Goal: Task Accomplishment & Management: Manage account settings

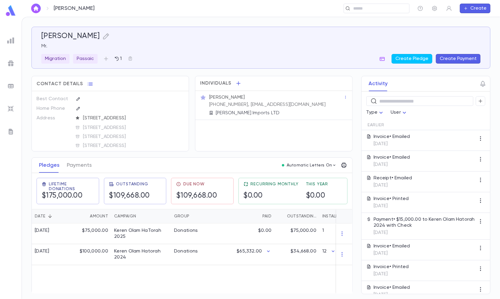
click at [8, 109] on img at bounding box center [10, 108] width 7 height 7
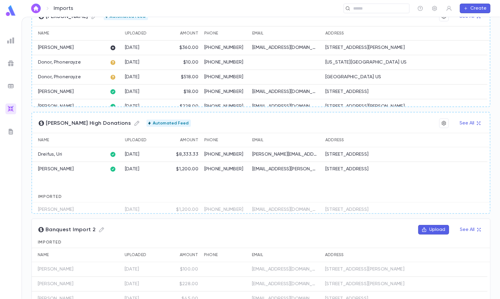
scroll to position [126, 0]
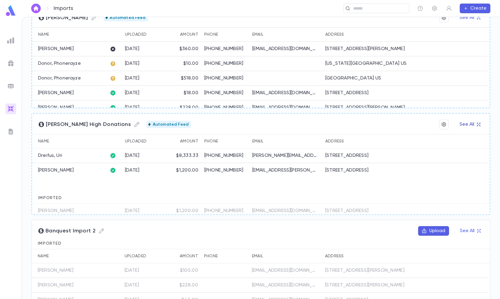
click at [460, 120] on button "See All" at bounding box center [470, 125] width 28 height 10
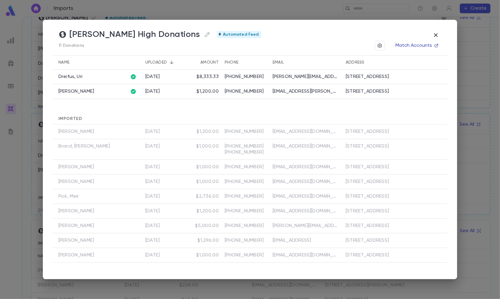
click at [406, 45] on button "Match Accounts" at bounding box center [417, 46] width 50 height 10
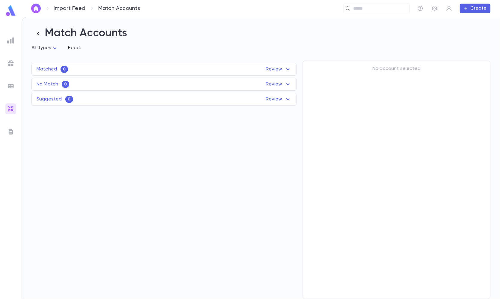
click at [175, 99] on div "Suggested 0 Review Name Feed Uploaded Phone Email Address Amount No records fou…" at bounding box center [163, 99] width 265 height 13
click at [147, 72] on div "Matched 2 Review" at bounding box center [164, 69] width 265 height 7
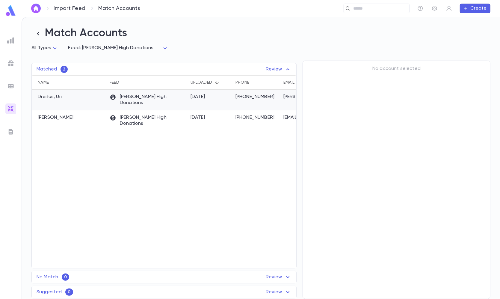
click at [142, 100] on p "[PERSON_NAME] High Donations" at bounding box center [147, 100] width 75 height 12
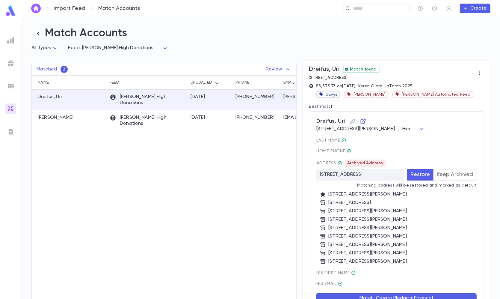
click at [453, 176] on button "Keep Archived" at bounding box center [455, 174] width 43 height 11
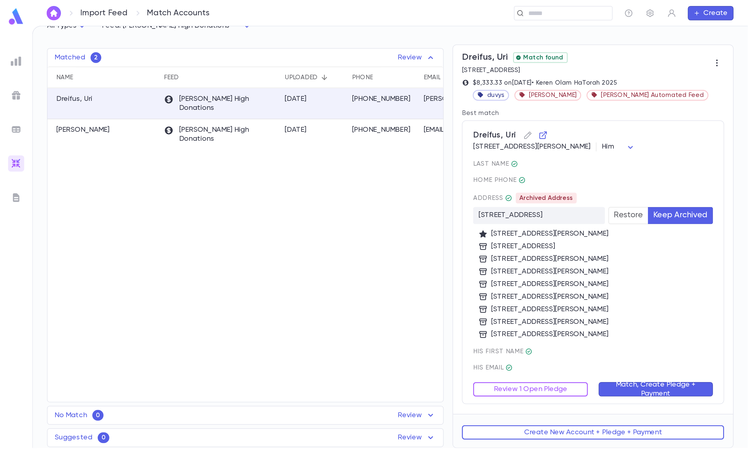
scroll to position [31, 0]
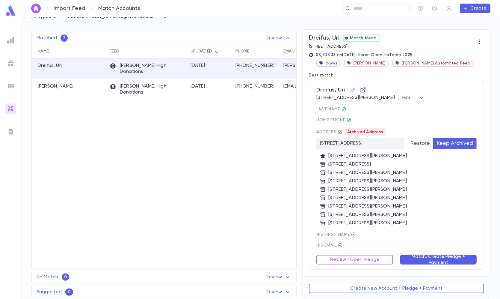
type button "Ignore"
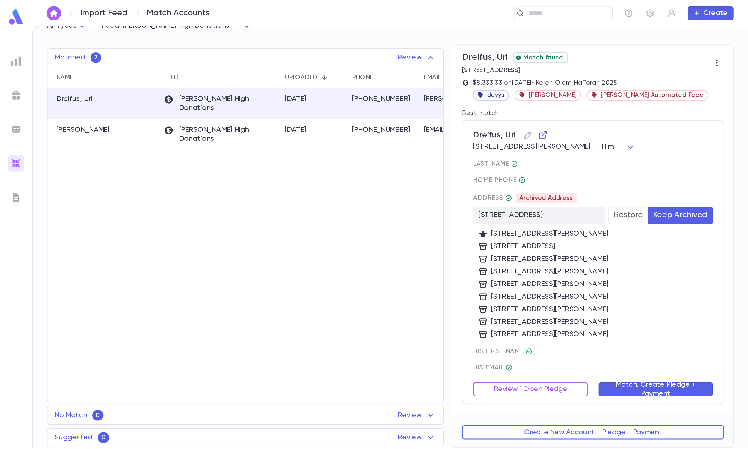
scroll to position [0, 0]
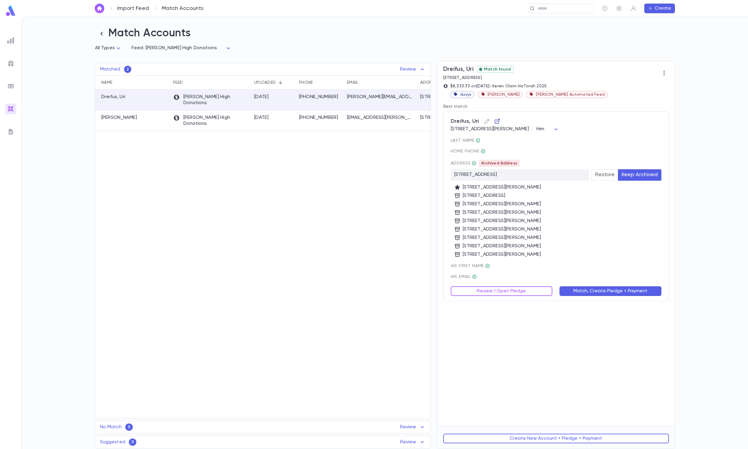
click at [498, 122] on icon "button" at bounding box center [497, 121] width 6 height 6
click at [487, 287] on button "Review 1 Open Pledge" at bounding box center [502, 291] width 102 height 10
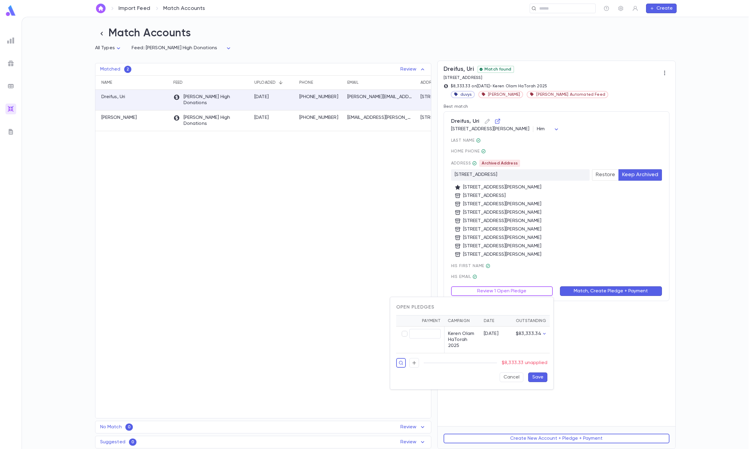
type input "********"
click at [500, 299] on button "Save" at bounding box center [537, 377] width 19 height 10
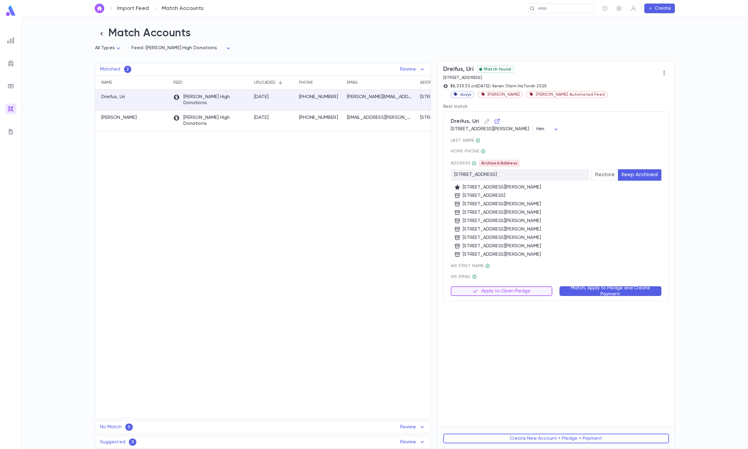
click at [500, 293] on button "Match, Apply to Pledge and Create Payment" at bounding box center [611, 291] width 102 height 10
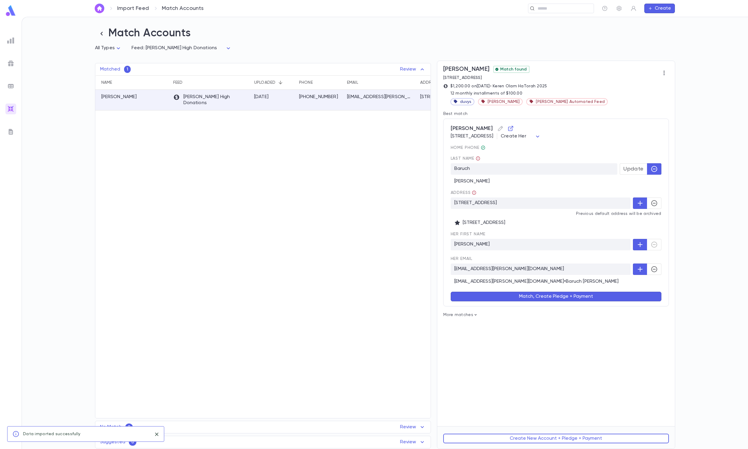
click at [423, 1] on div "Import Feed Match Accounts ​ Create" at bounding box center [385, 8] width 600 height 17
click at [500, 202] on button "button" at bounding box center [654, 202] width 14 height 11
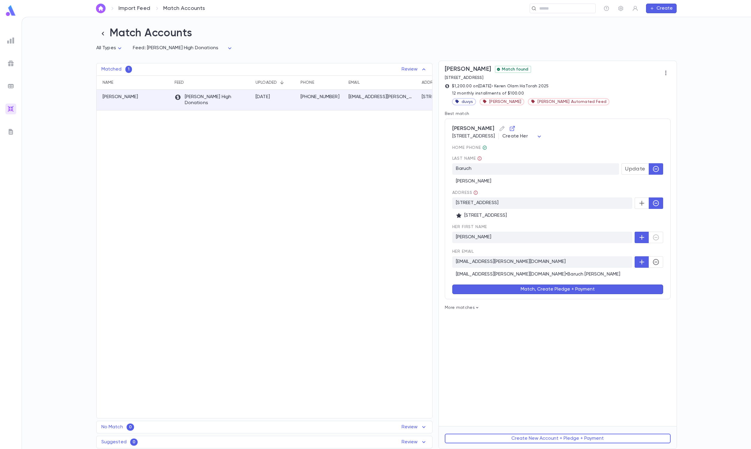
click at [500, 134] on body "Import Feed Match Accounts ​ Create Match Accounts All Types * Feed: Duvy's Hig…" at bounding box center [375, 233] width 751 height 432
click at [500, 156] on li "Him" at bounding box center [599, 160] width 42 height 10
type input "***"
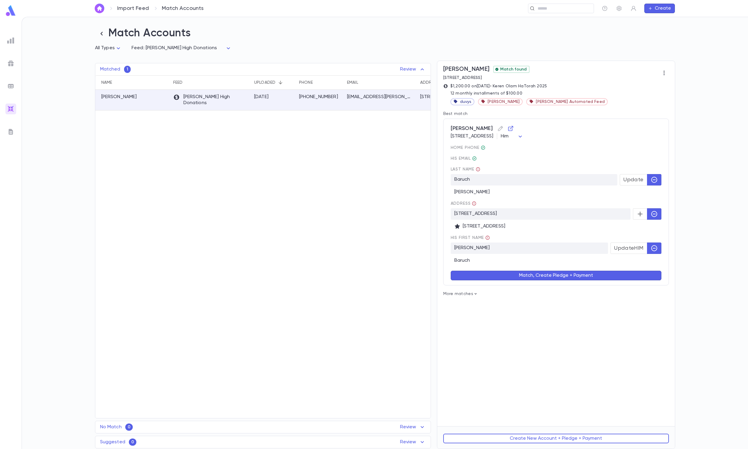
click at [500, 279] on button "Match, Create Pledge + Payment" at bounding box center [556, 275] width 211 height 10
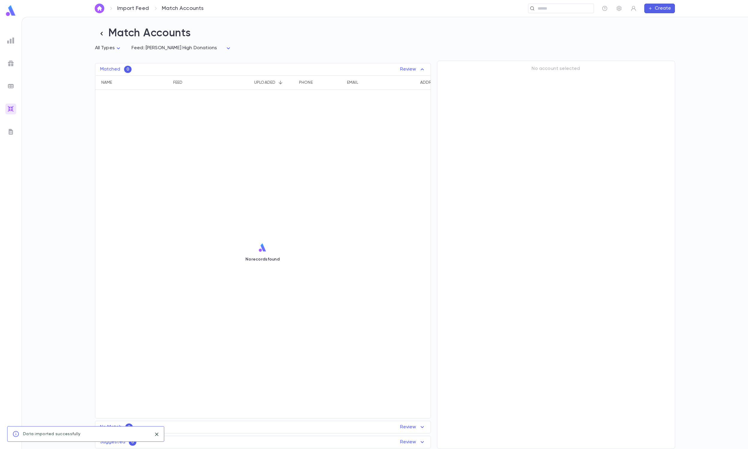
click at [98, 32] on icon "button" at bounding box center [101, 33] width 8 height 8
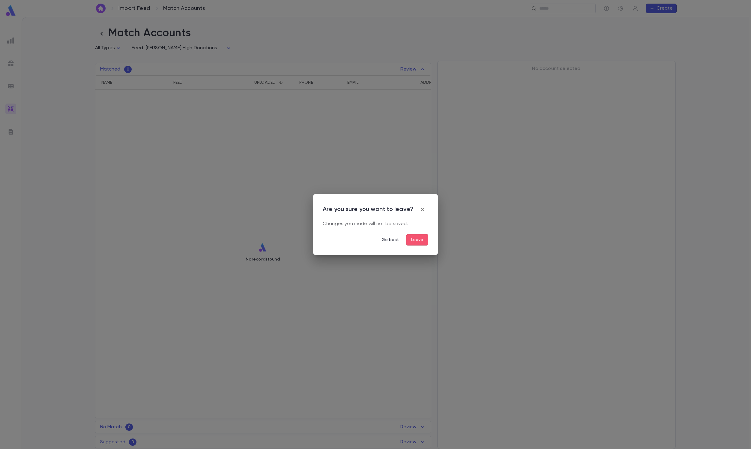
click at [420, 232] on div "Are you sure you want to leave? Changes you made will not be saved. Go back Lea…" at bounding box center [376, 224] width 106 height 42
click at [417, 239] on button "Leave" at bounding box center [417, 239] width 22 height 11
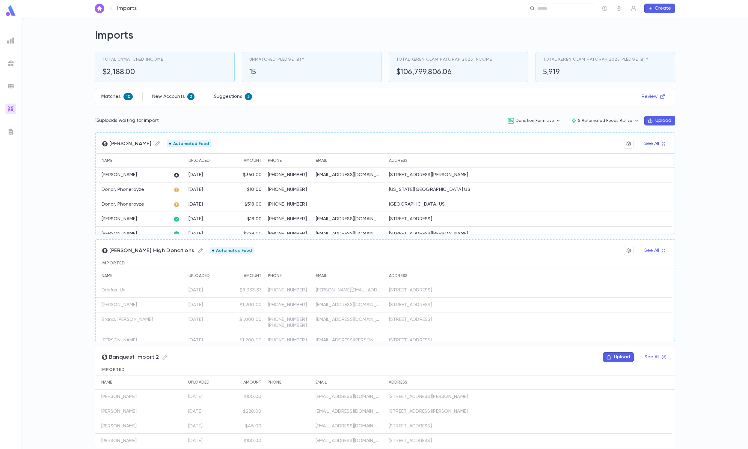
click at [500, 143] on button "See All" at bounding box center [655, 144] width 28 height 10
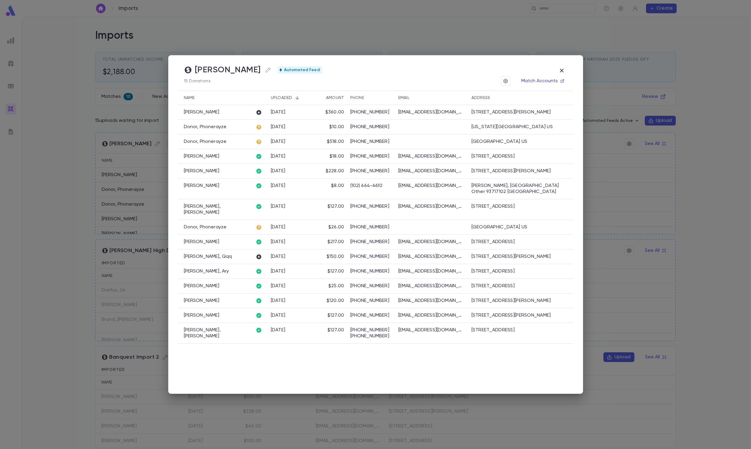
click at [500, 80] on button "Match Accounts" at bounding box center [543, 81] width 50 height 10
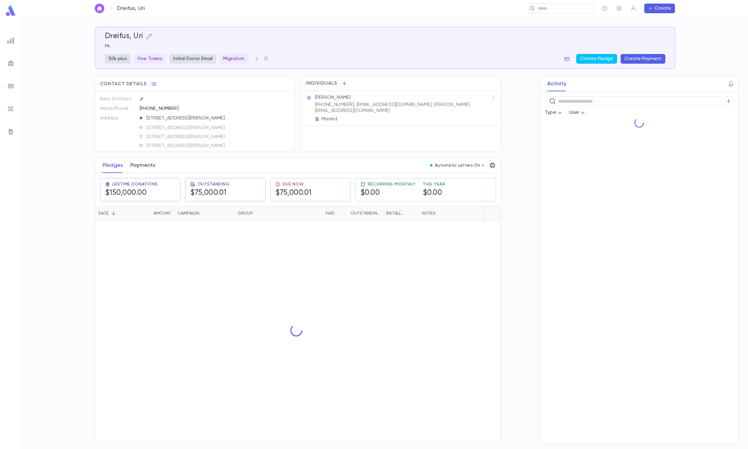
click at [143, 166] on button "Payments" at bounding box center [142, 165] width 25 height 15
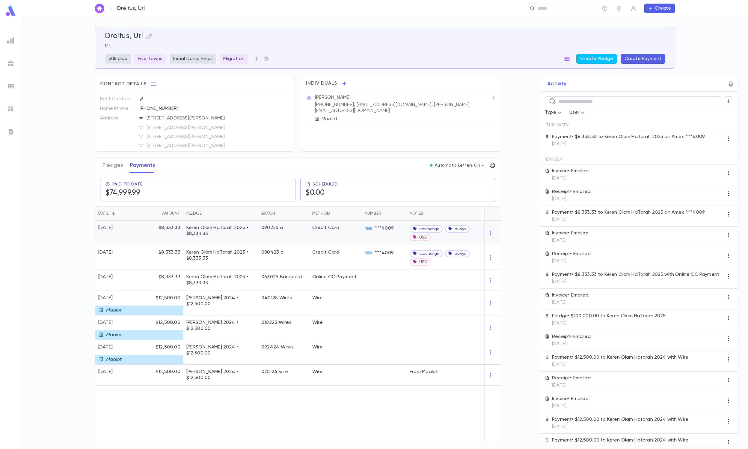
click at [238, 235] on p "Keren Olam HaTorah 2025 • $8,333.33" at bounding box center [221, 231] width 69 height 12
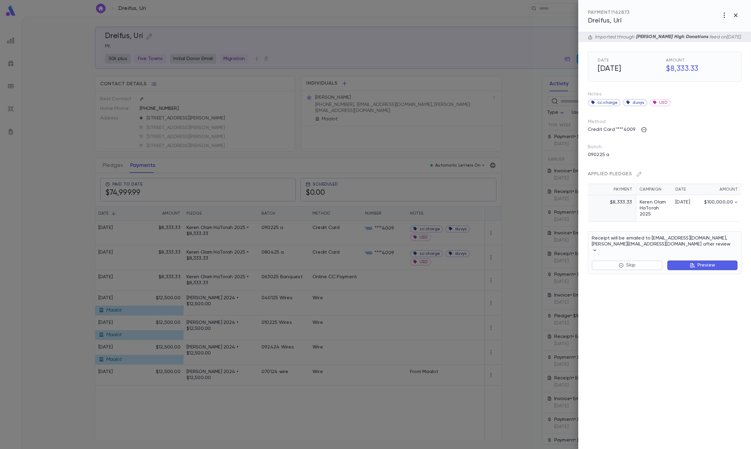
click at [429, 187] on div at bounding box center [375, 224] width 751 height 449
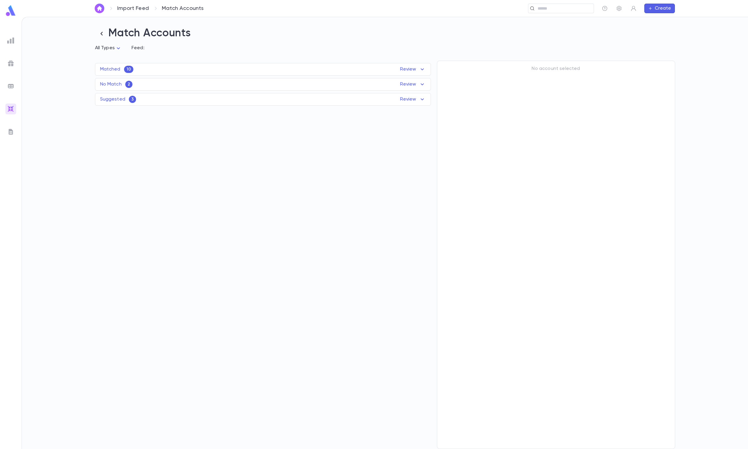
click at [266, 64] on div "Matched 10 Review Name Feed Uploaded Phone Email Address [PERSON_NAME] [PERSON_…" at bounding box center [263, 69] width 336 height 13
click at [261, 73] on div "Matched 10 Review" at bounding box center [263, 69] width 336 height 7
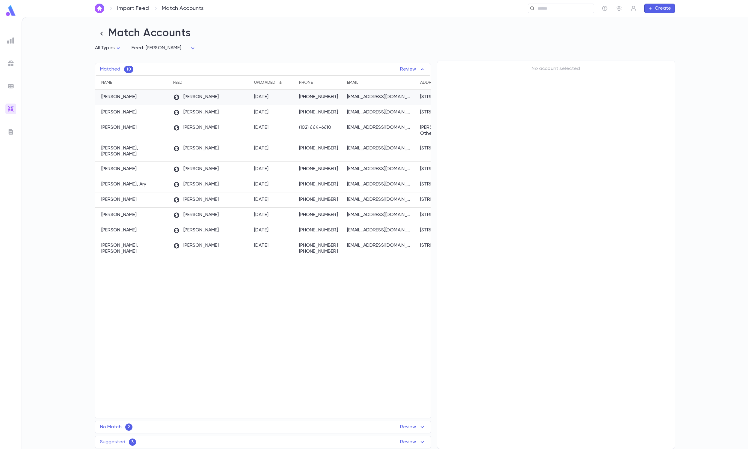
click at [228, 102] on div "Duvy's" at bounding box center [210, 97] width 81 height 15
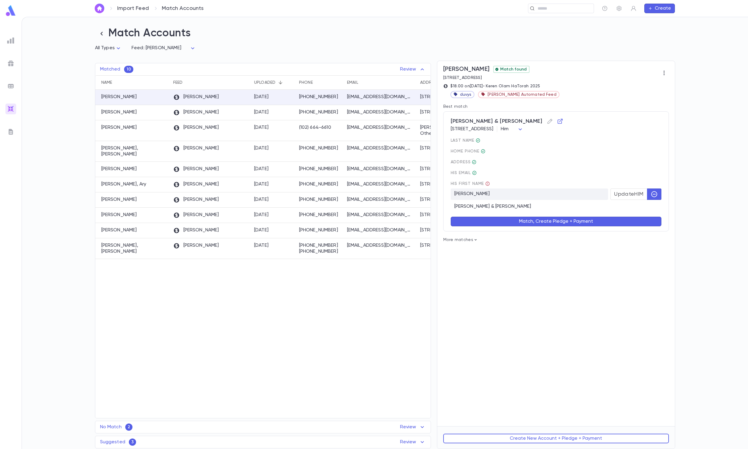
click at [552, 221] on button "Match, Create Pledge + Payment" at bounding box center [556, 222] width 211 height 10
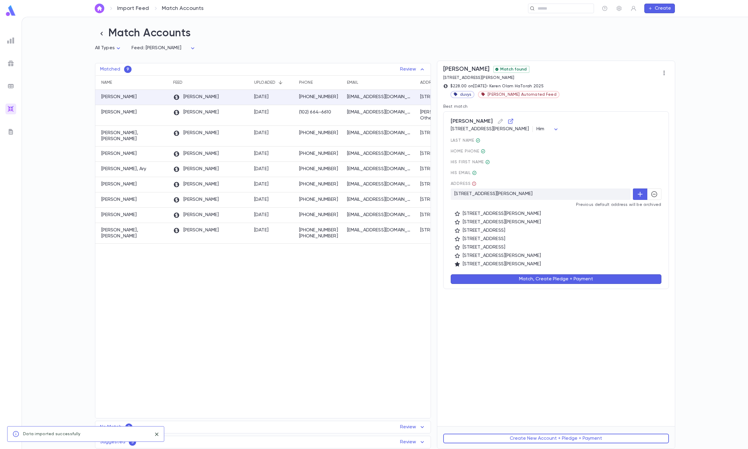
click at [654, 194] on icon "button" at bounding box center [654, 193] width 7 height 7
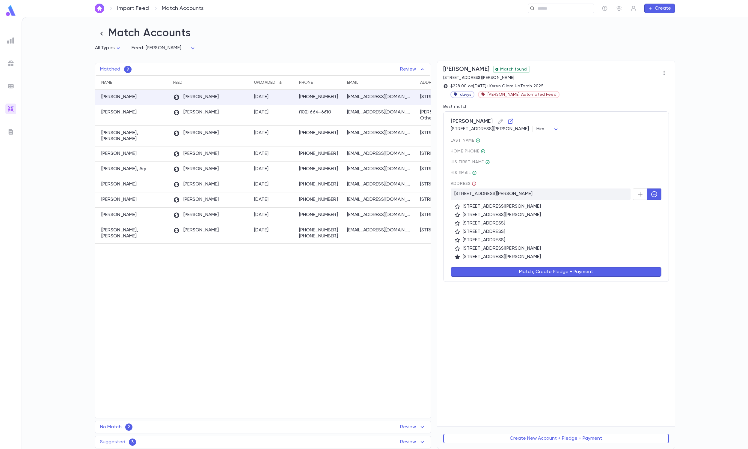
click at [523, 278] on div "Iglicki, Elliot 284 Central Avenue, apt a3, Lawrence NY 11559 US Him *** last N…" at bounding box center [557, 196] width 226 height 170
click at [507, 269] on button "Match, Create Pledge + Payment" at bounding box center [556, 272] width 211 height 10
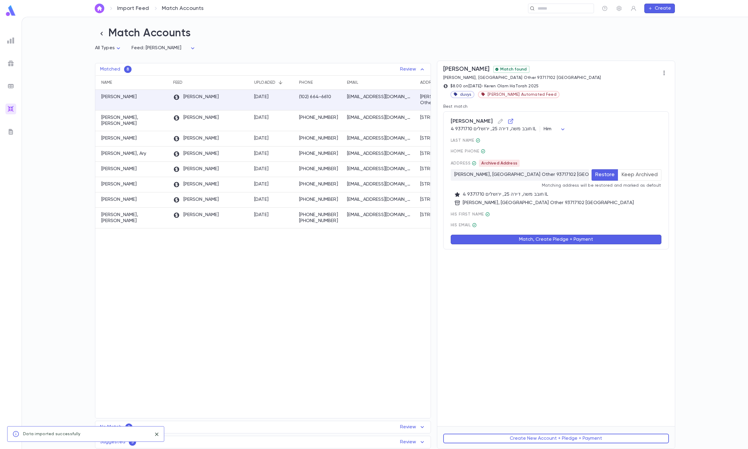
click at [640, 184] on p "Matching address will be restored and marked as default" at bounding box center [556, 185] width 211 height 5
click at [638, 176] on button "Keep Archived" at bounding box center [639, 174] width 43 height 11
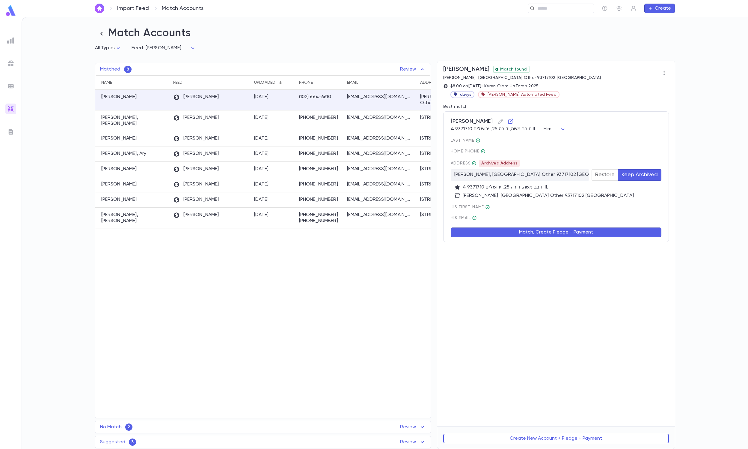
click at [540, 231] on button "Match, Create Pledge + Payment" at bounding box center [556, 232] width 211 height 10
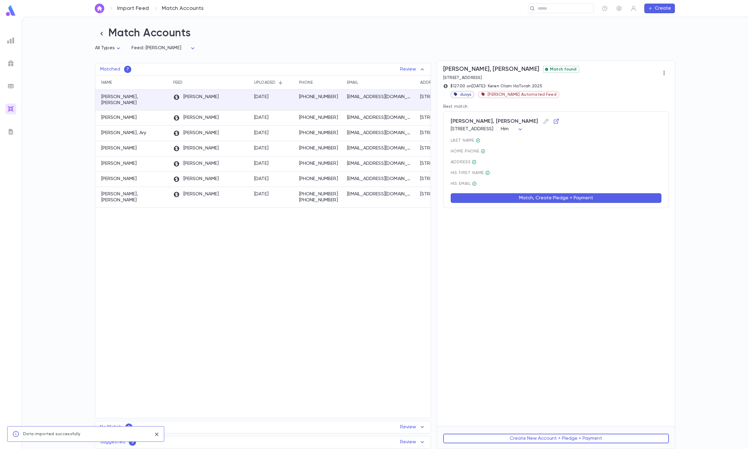
click at [533, 200] on button "Match, Create Pledge + Payment" at bounding box center [556, 198] width 211 height 10
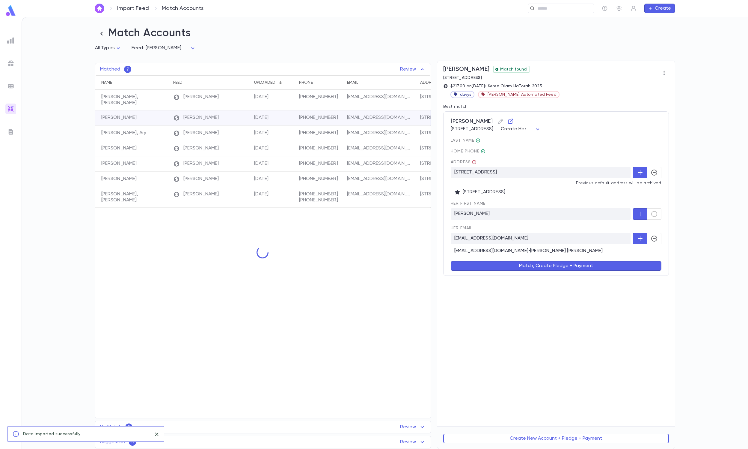
click at [653, 166] on div "Address 455 Beach 7th St, Far Rockaway NY 11691-5444 US Previous default addres…" at bounding box center [556, 177] width 211 height 35
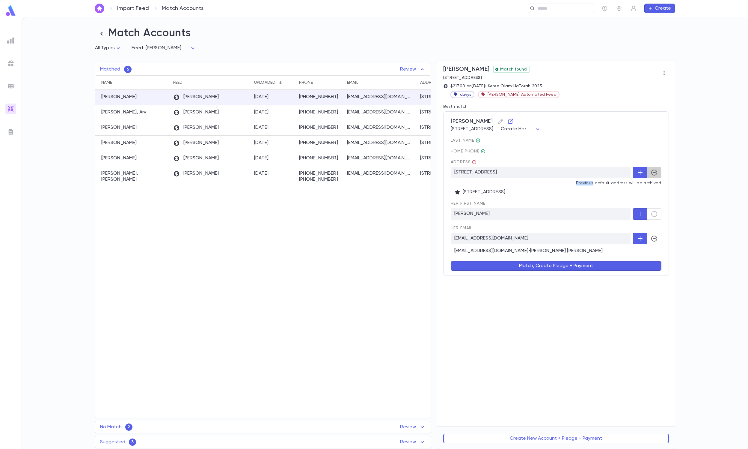
click at [653, 167] on button "button" at bounding box center [654, 172] width 14 height 11
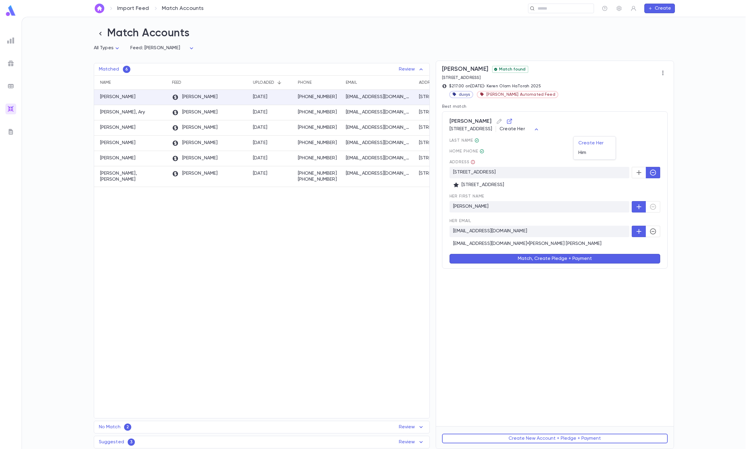
click at [575, 127] on body "Import Feed Match Accounts ​ Create Match Accounts All Types * Feed: Duvy's ***…" at bounding box center [374, 233] width 748 height 432
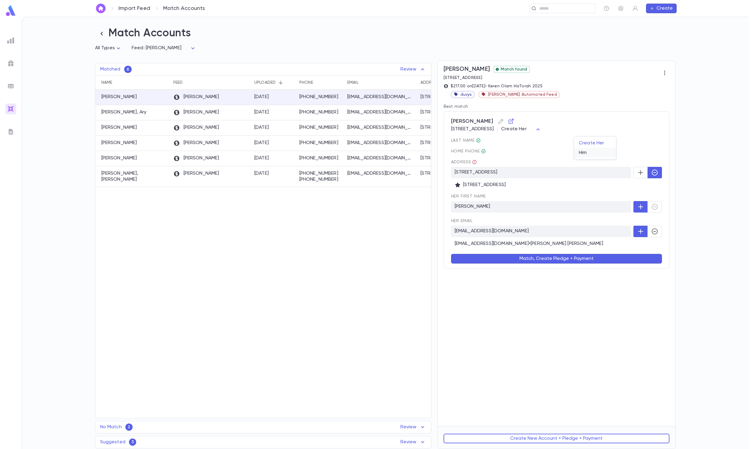
click at [579, 154] on span "Him" at bounding box center [595, 153] width 32 height 6
type input "***"
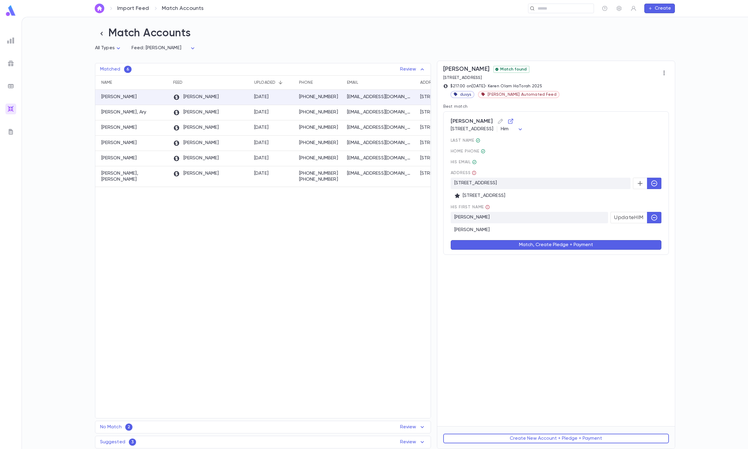
click at [546, 239] on div "Match, Create Pledge + Payment" at bounding box center [553, 241] width 218 height 17
click at [540, 248] on button "Match, Create Pledge + Payment" at bounding box center [556, 245] width 211 height 10
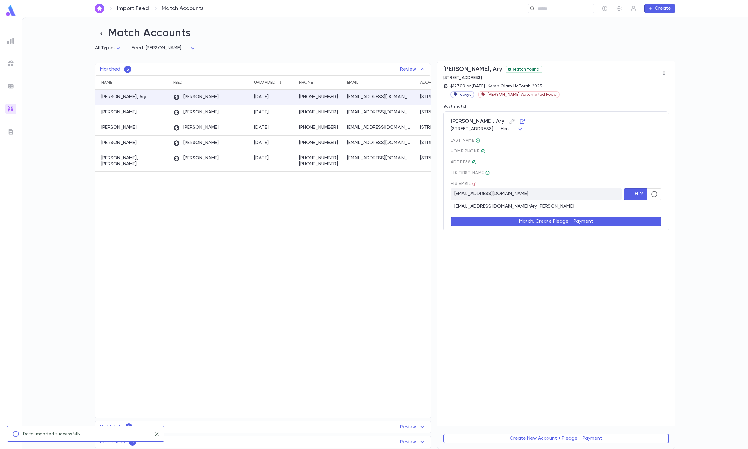
click at [648, 193] on button "button" at bounding box center [654, 193] width 14 height 11
click at [612, 216] on div "Match, Create Pledge + Payment" at bounding box center [553, 217] width 218 height 17
click at [594, 222] on button "Match, Create Pledge + Payment" at bounding box center [556, 222] width 211 height 10
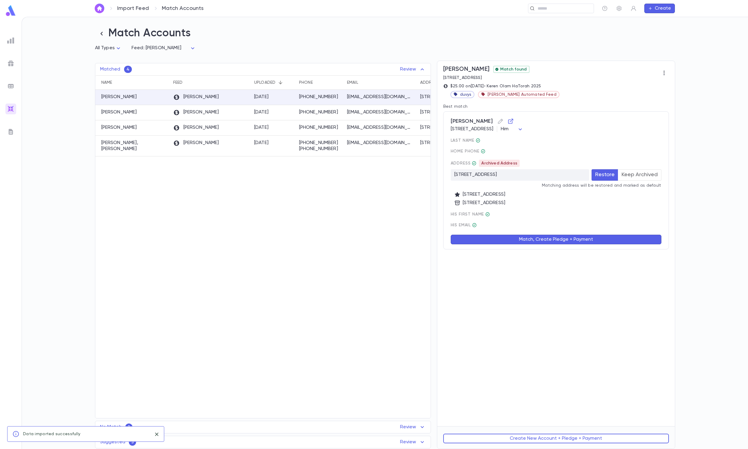
click at [636, 182] on div "Address Archived Address 16 Negba St, Lakewood NJ 08701 US Restore Keep Archive…" at bounding box center [556, 183] width 211 height 46
click at [636, 177] on button "Keep Archived" at bounding box center [639, 174] width 43 height 11
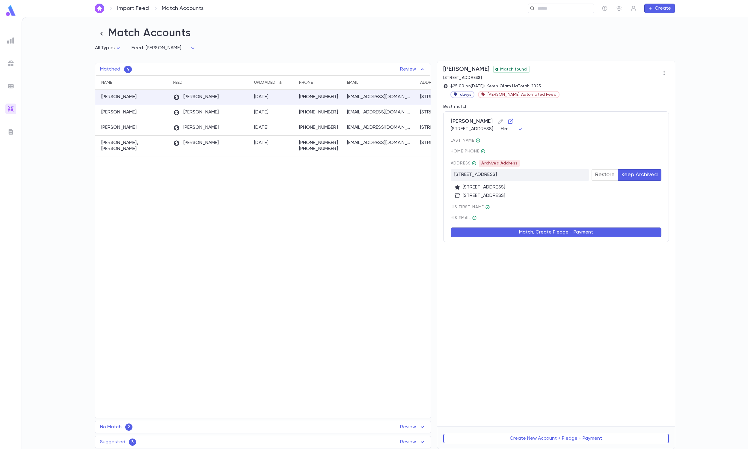
click at [551, 235] on button "Match, Create Pledge + Payment" at bounding box center [556, 232] width 211 height 10
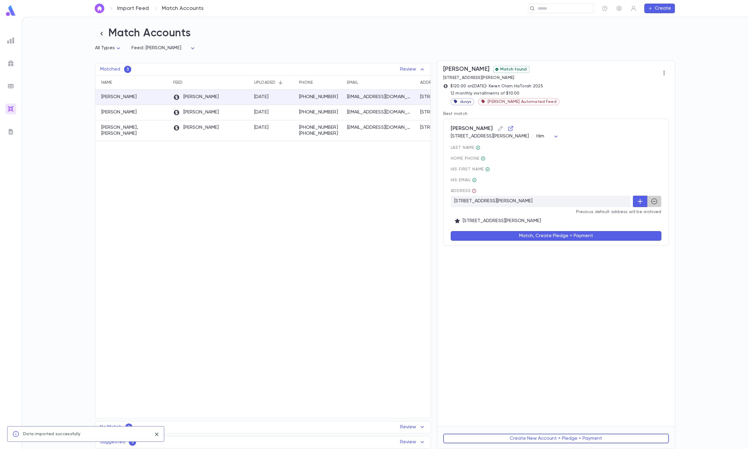
click at [653, 205] on icon "button" at bounding box center [654, 201] width 7 height 7
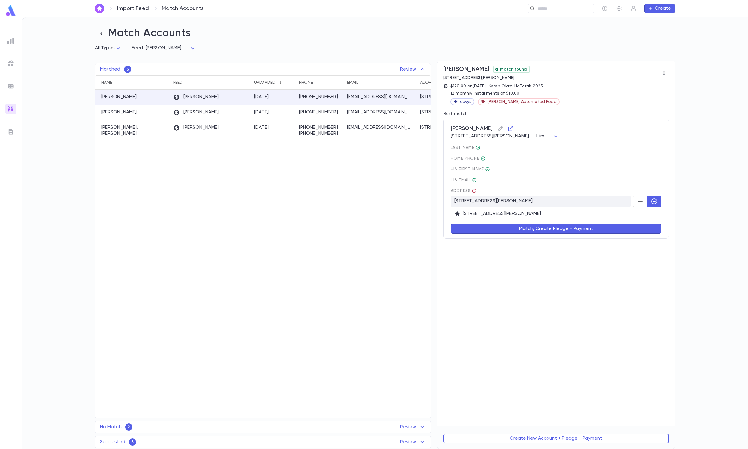
click at [597, 226] on button "Match, Create Pledge + Payment" at bounding box center [556, 229] width 211 height 10
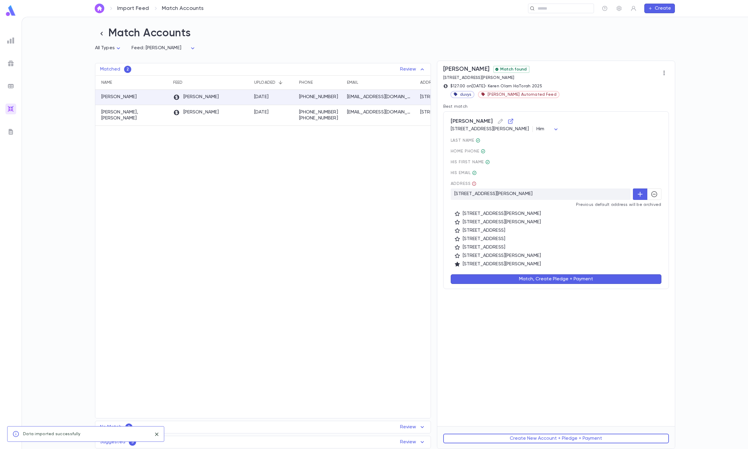
click at [656, 191] on button "button" at bounding box center [654, 193] width 14 height 11
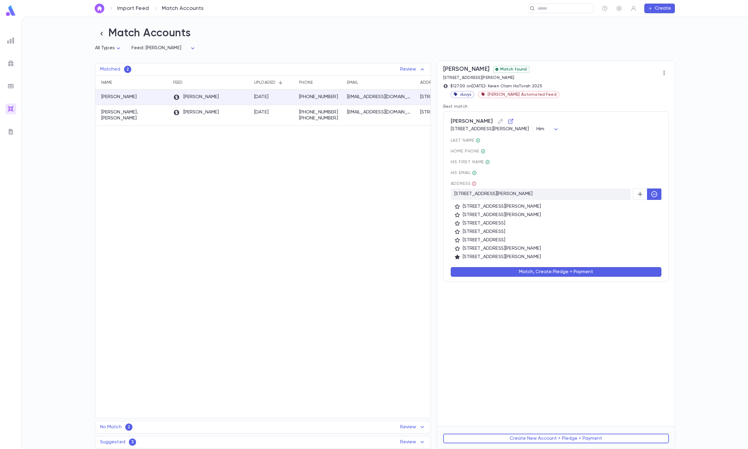
click at [557, 275] on button "Match, Create Pledge + Payment" at bounding box center [556, 272] width 211 height 10
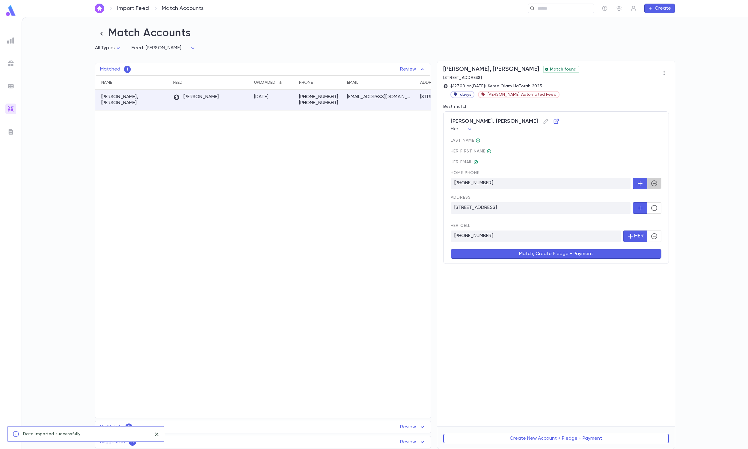
click at [656, 186] on icon "button" at bounding box center [654, 183] width 7 height 7
click at [640, 182] on icon "button" at bounding box center [640, 183] width 7 height 7
click at [622, 254] on button "Match, Create Pledge + Payment" at bounding box center [556, 254] width 211 height 10
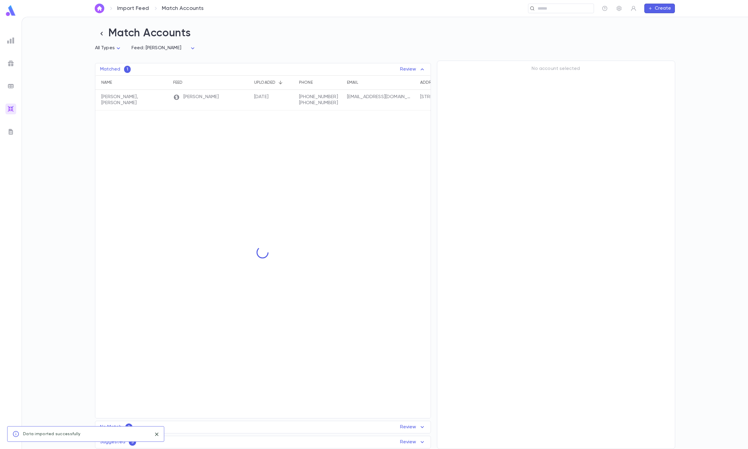
click at [333, 427] on div "No Match 2 Review" at bounding box center [263, 426] width 336 height 7
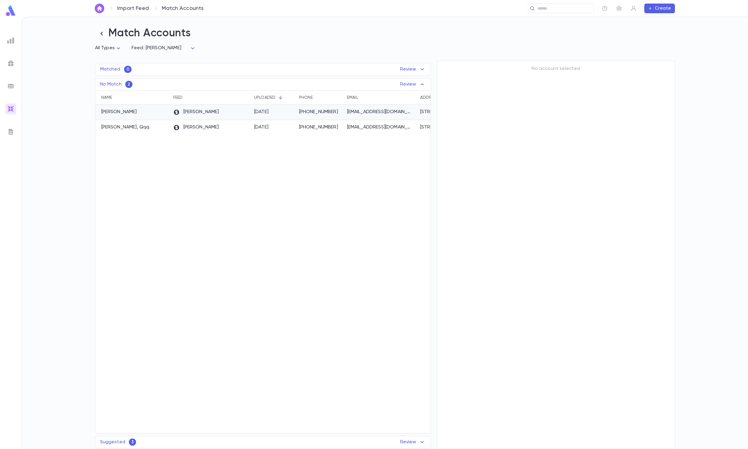
click at [232, 111] on div "Duvy's" at bounding box center [210, 112] width 81 height 15
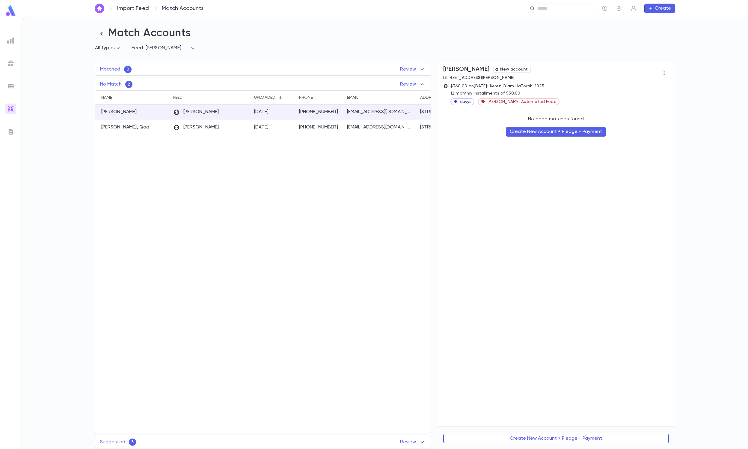
click at [547, 133] on button "Create New Account + Pledge + Payment" at bounding box center [556, 132] width 100 height 10
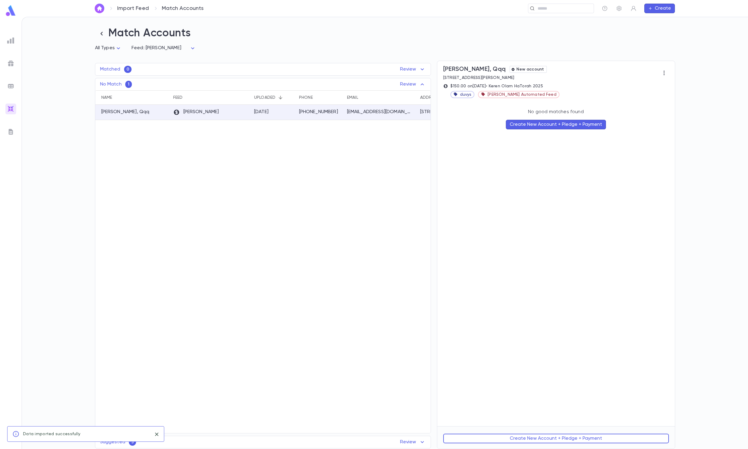
click at [538, 128] on button "Create New Account + Pledge + Payment" at bounding box center [556, 125] width 100 height 10
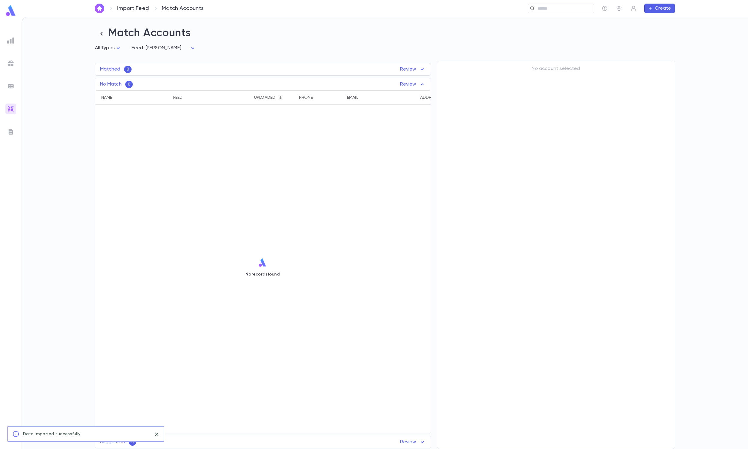
click at [406, 443] on p "Review" at bounding box center [413, 441] width 26 height 7
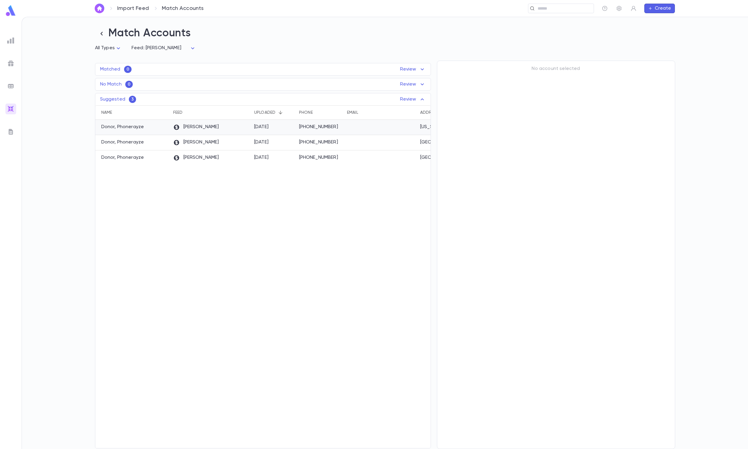
click at [301, 130] on p "+1 (212) 239-7520" at bounding box center [320, 127] width 42 height 6
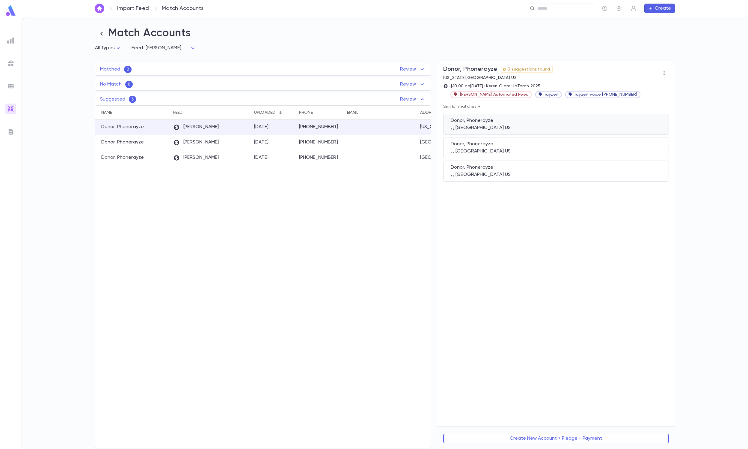
click at [489, 123] on div "Donor, Phonerayze" at bounding box center [556, 121] width 211 height 6
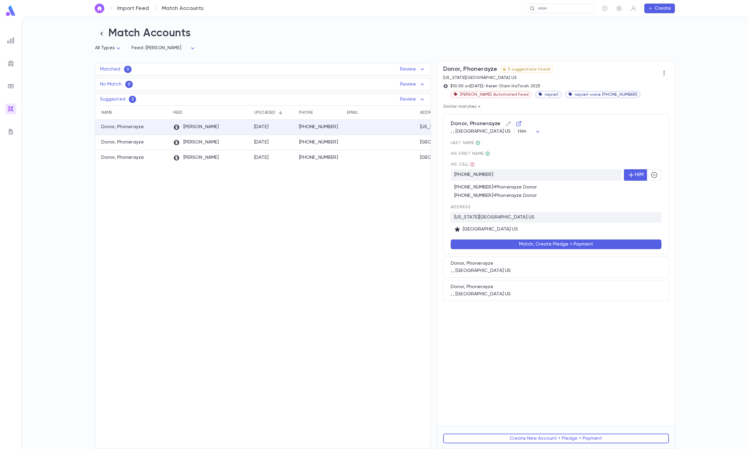
click at [530, 246] on button "Match, Create Pledge + Payment" at bounding box center [556, 244] width 211 height 10
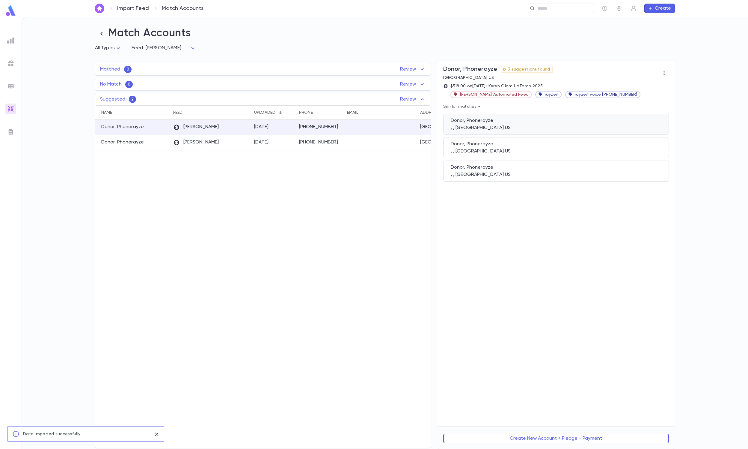
click at [533, 119] on div "Donor, Phonerayze" at bounding box center [556, 121] width 211 height 6
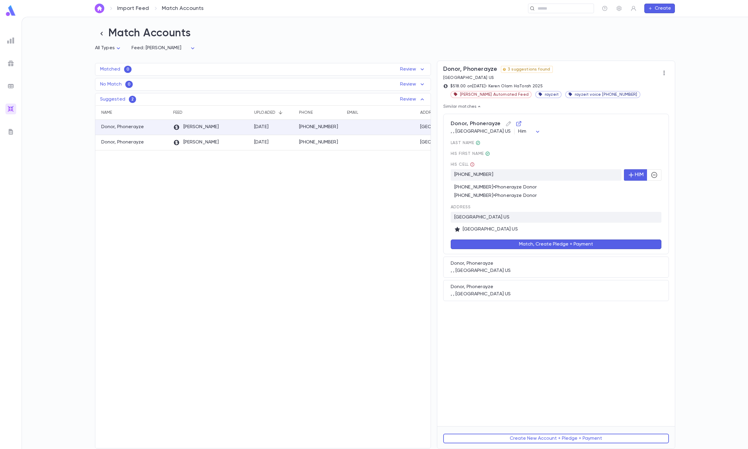
click at [510, 242] on button "Match, Create Pledge + Payment" at bounding box center [556, 244] width 211 height 10
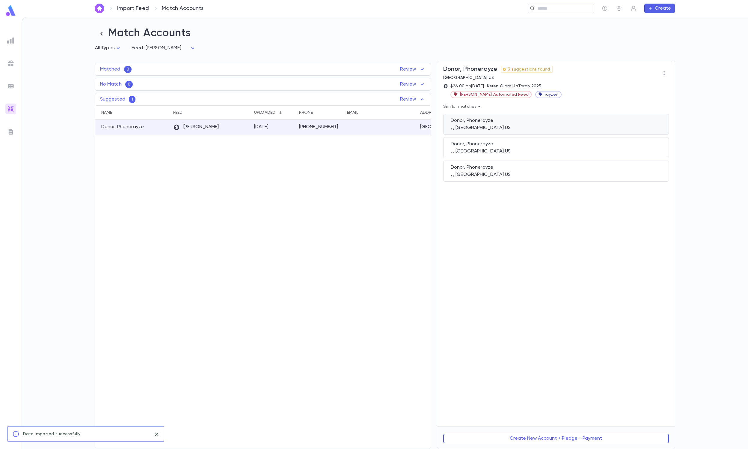
click at [497, 126] on div ", , JAMESBURG NJ 08831 US" at bounding box center [556, 128] width 211 height 6
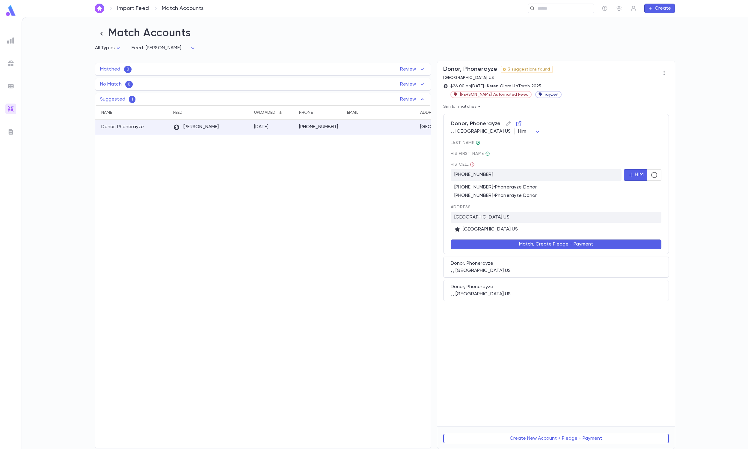
click at [488, 242] on button "Match, Create Pledge + Payment" at bounding box center [556, 244] width 211 height 10
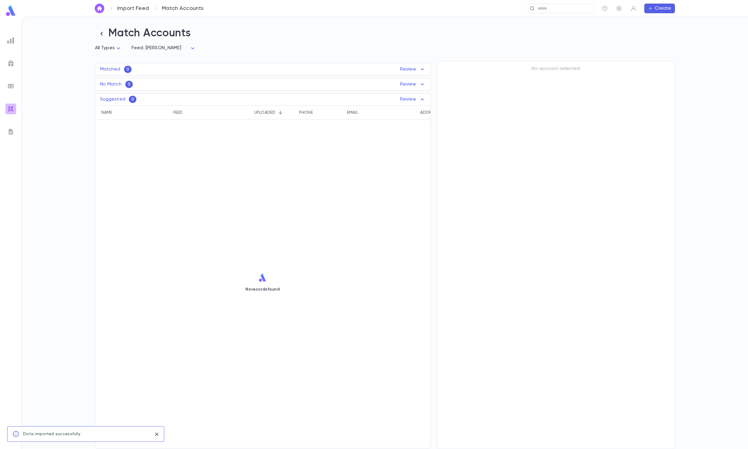
click at [9, 109] on img at bounding box center [10, 108] width 7 height 7
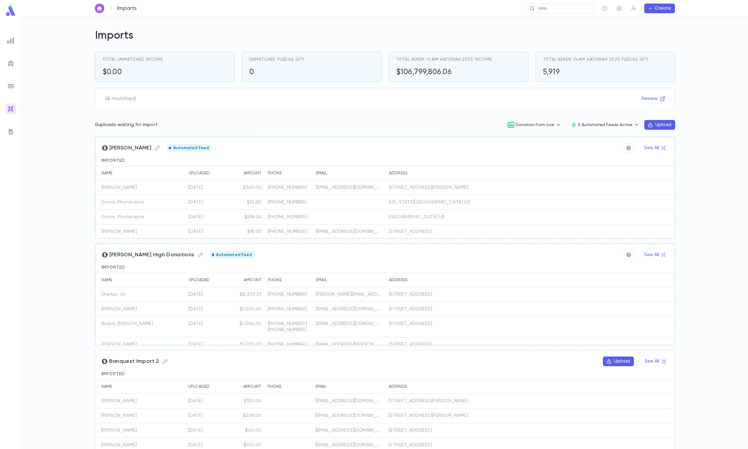
click at [605, 355] on div "Banquest Import 2 Upload See All Imported Name Uploaded Amount Phone Email Addr…" at bounding box center [385, 401] width 581 height 102
click at [605, 357] on div "Banquest Import 2 Upload See All Imported Name Uploaded Amount Phone Email Addr…" at bounding box center [385, 401] width 581 height 102
click at [605, 357] on button "Upload" at bounding box center [618, 361] width 31 height 10
click at [606, 358] on button "Upload" at bounding box center [618, 361] width 31 height 10
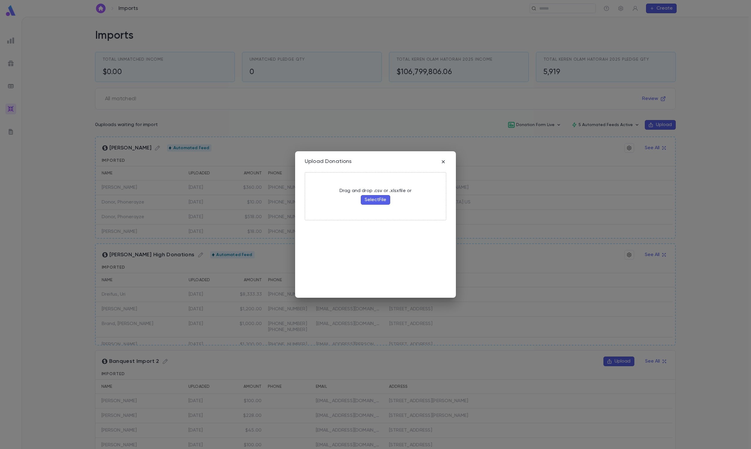
click at [373, 200] on button "Select File" at bounding box center [375, 200] width 29 height 10
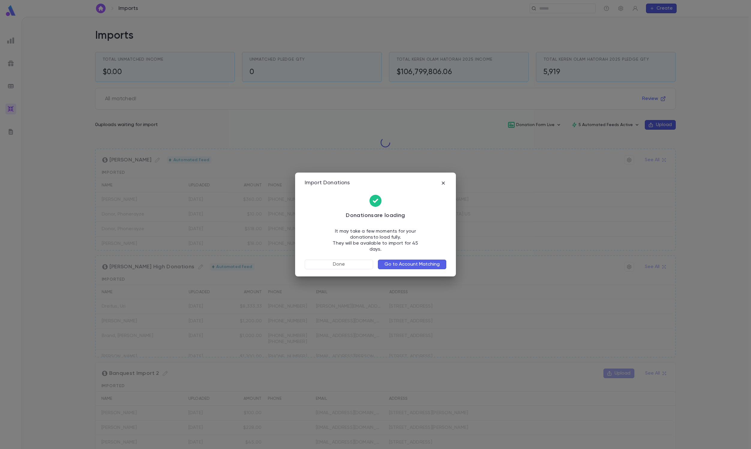
click at [409, 262] on button "Go to Account Matching" at bounding box center [412, 264] width 68 height 10
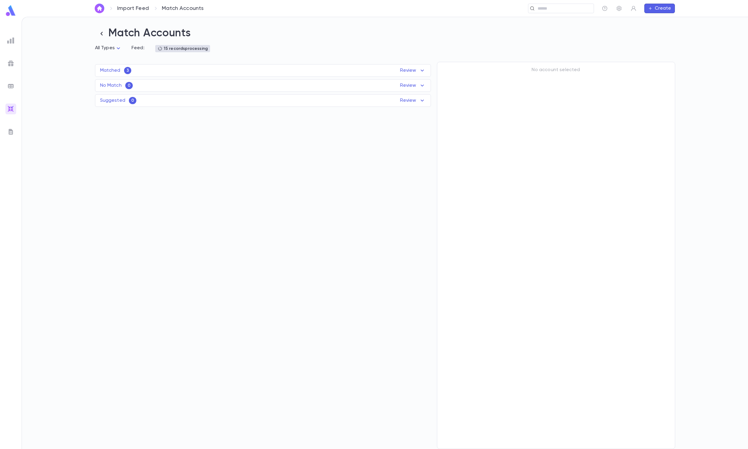
click at [302, 71] on div "Matched 3 Review" at bounding box center [263, 70] width 336 height 7
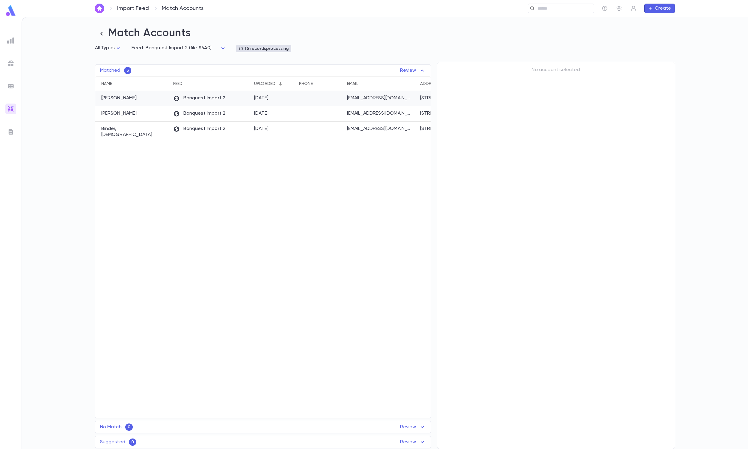
click at [269, 100] on div "9/2/2025" at bounding box center [261, 98] width 15 height 6
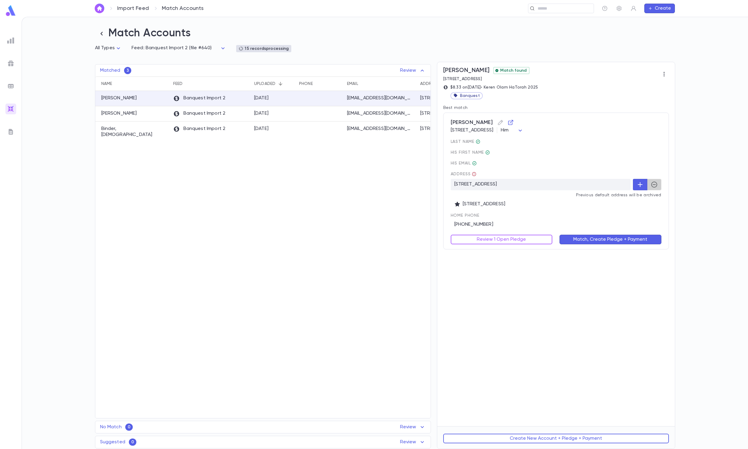
click at [650, 182] on button "button" at bounding box center [654, 184] width 14 height 11
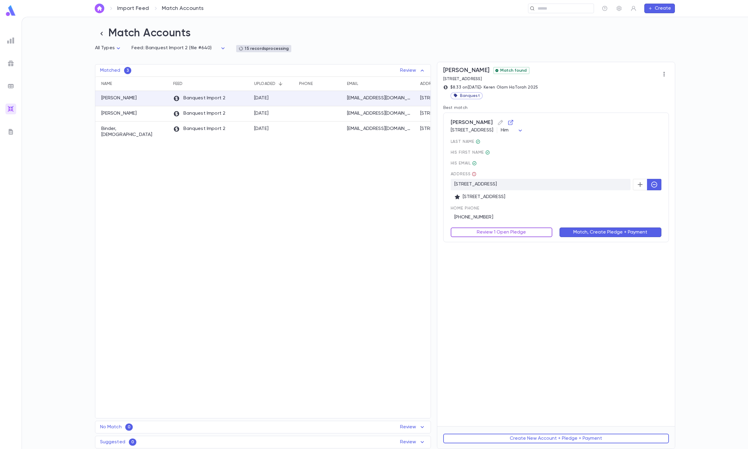
click at [516, 230] on button "Review 1 Open Pledge" at bounding box center [502, 232] width 102 height 10
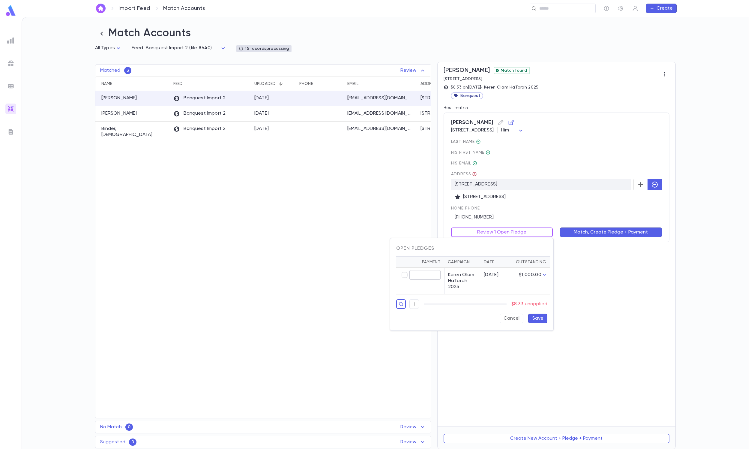
type input "****"
click at [537, 330] on div "Open Pledges Payment Campaign Date Outstanding **** ​ Keren Olam HaTorah 2025 7…" at bounding box center [471, 284] width 163 height 92
click at [537, 323] on button "Save" at bounding box center [537, 318] width 19 height 10
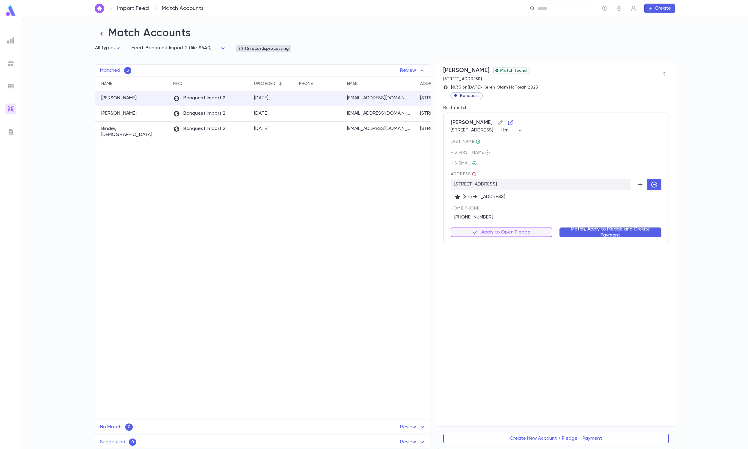
click at [582, 226] on div "Match, Apply to Pledge and Create Payment" at bounding box center [607, 228] width 109 height 17
click at [578, 230] on button "Match, Apply to Pledge and Create Payment" at bounding box center [611, 232] width 102 height 10
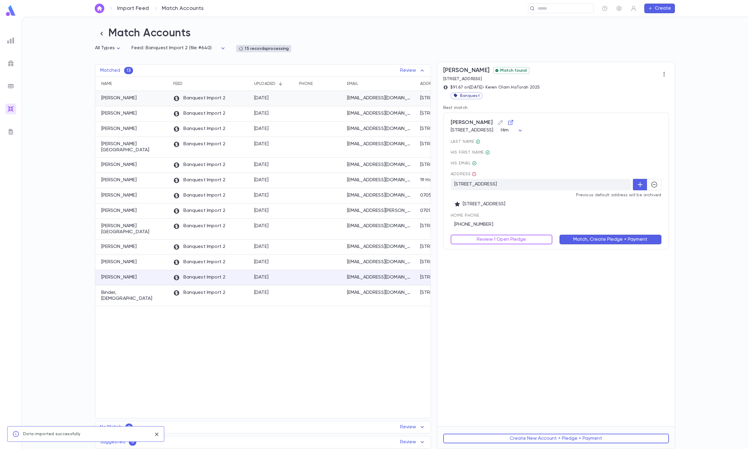
click at [363, 98] on p "izzgel@gmail.com" at bounding box center [380, 98] width 66 height 6
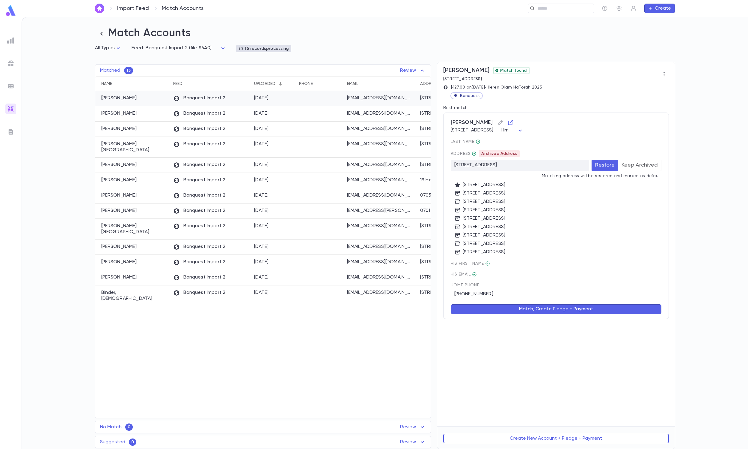
click at [328, 97] on div at bounding box center [320, 98] width 48 height 15
click at [646, 168] on button "Keep Archived" at bounding box center [639, 165] width 43 height 11
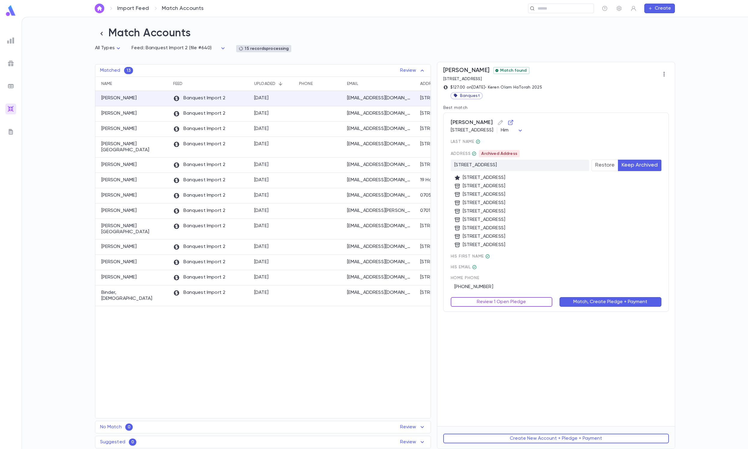
click at [477, 302] on button "Review 1 Open Pledge" at bounding box center [502, 302] width 102 height 10
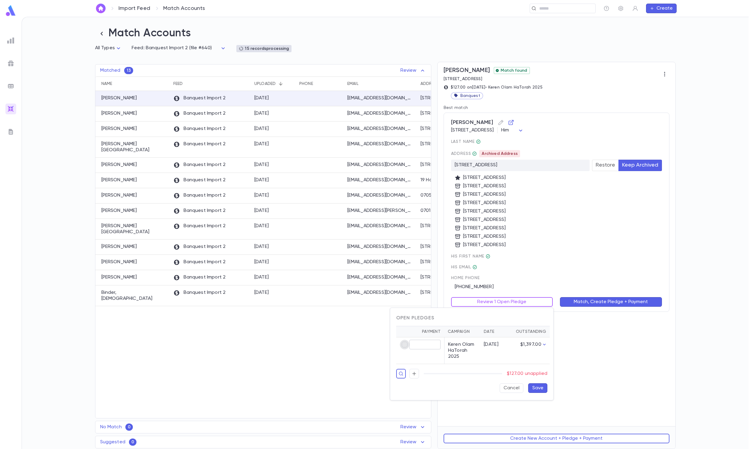
type input "******"
click at [540, 393] on button "Save" at bounding box center [537, 388] width 19 height 10
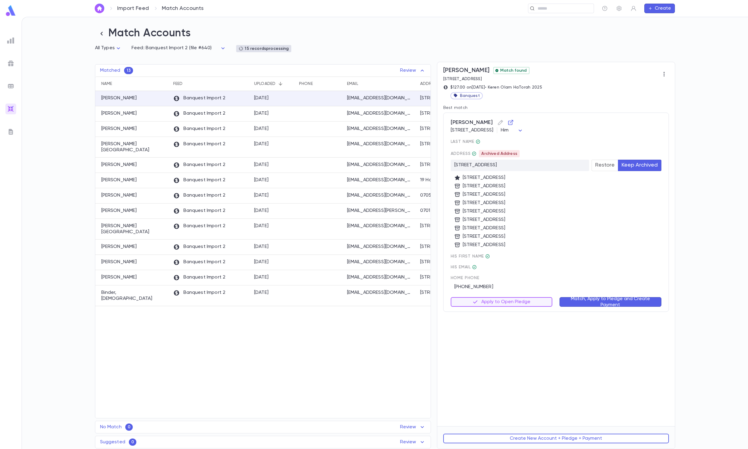
click at [587, 300] on button "Match, Apply to Pledge and Create Payment" at bounding box center [611, 302] width 102 height 10
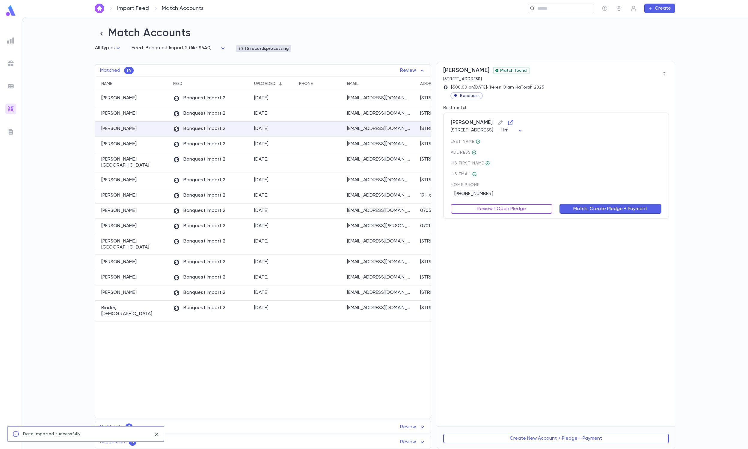
click at [491, 214] on button "Review 1 Open Pledge" at bounding box center [502, 209] width 102 height 10
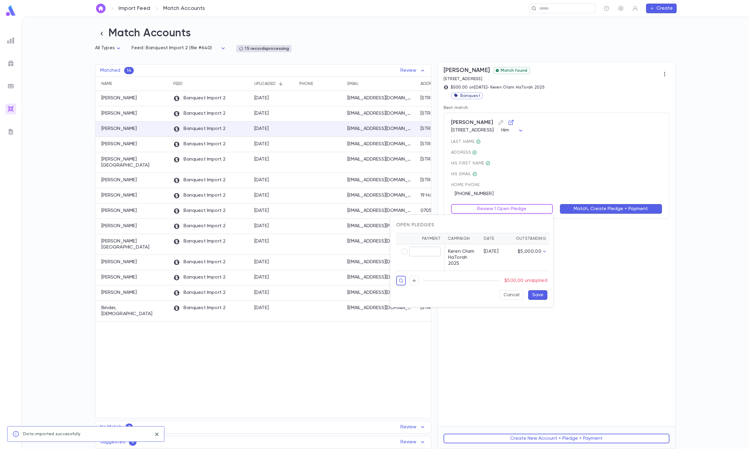
type input "******"
click at [543, 300] on button "Save" at bounding box center [537, 295] width 19 height 10
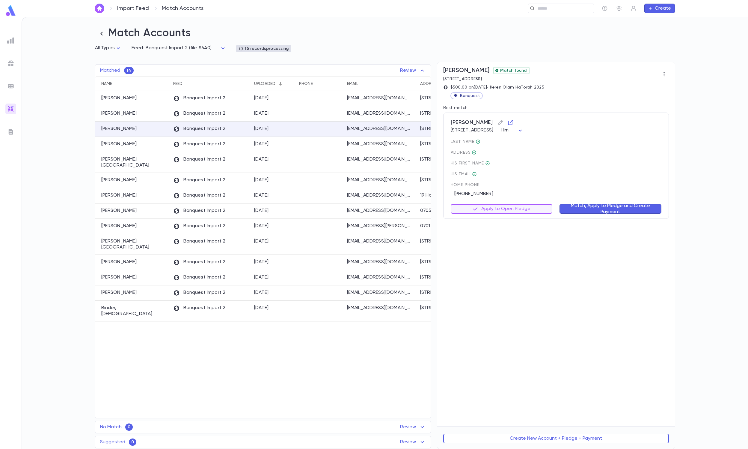
click at [570, 211] on button "Match, Apply to Pledge and Create Payment" at bounding box center [611, 209] width 102 height 10
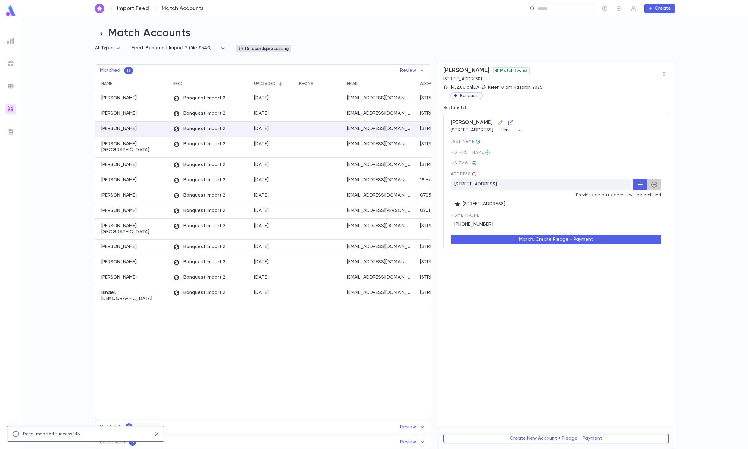
click at [654, 190] on button "button" at bounding box center [654, 184] width 14 height 11
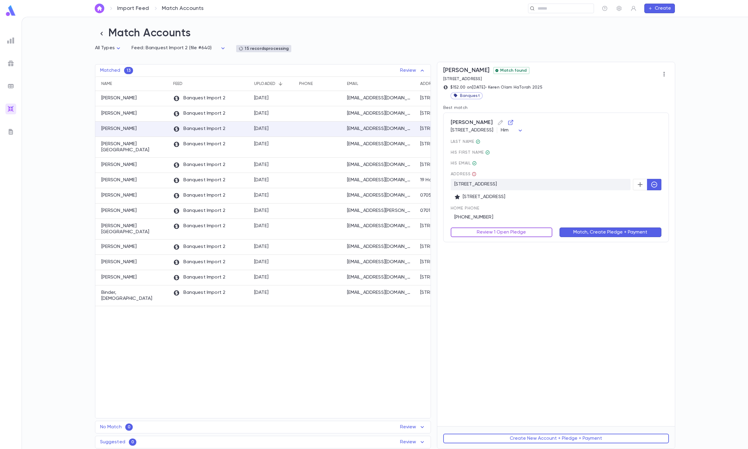
click at [520, 232] on button "Review 1 Open Pledge" at bounding box center [502, 232] width 102 height 10
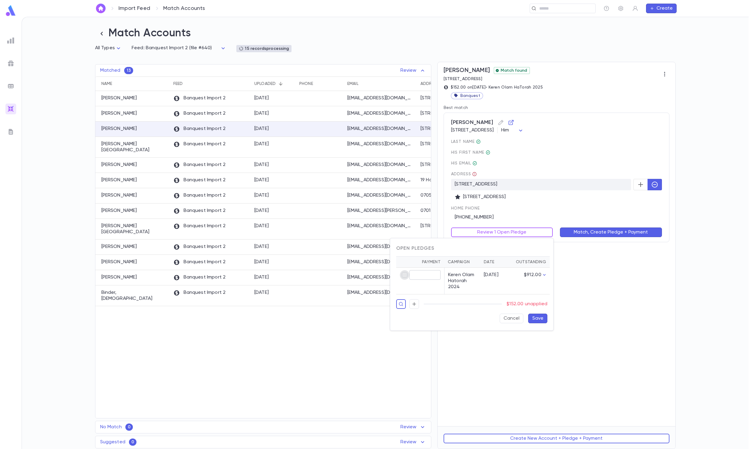
type input "******"
click at [538, 323] on button "Save" at bounding box center [537, 318] width 19 height 10
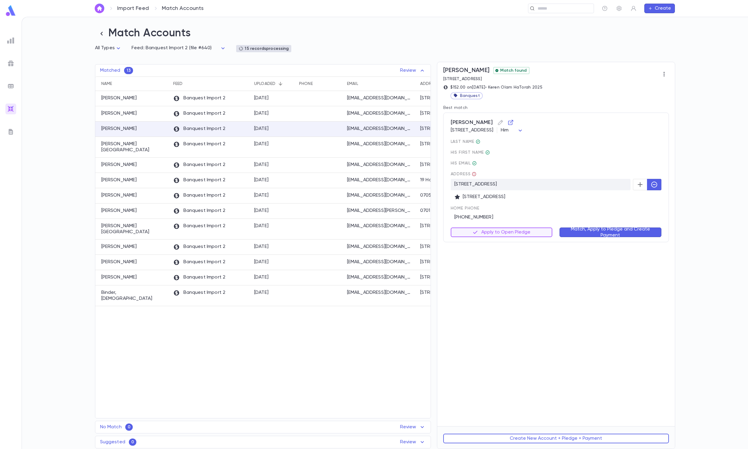
click at [585, 235] on button "Match, Apply to Pledge and Create Payment" at bounding box center [611, 232] width 102 height 10
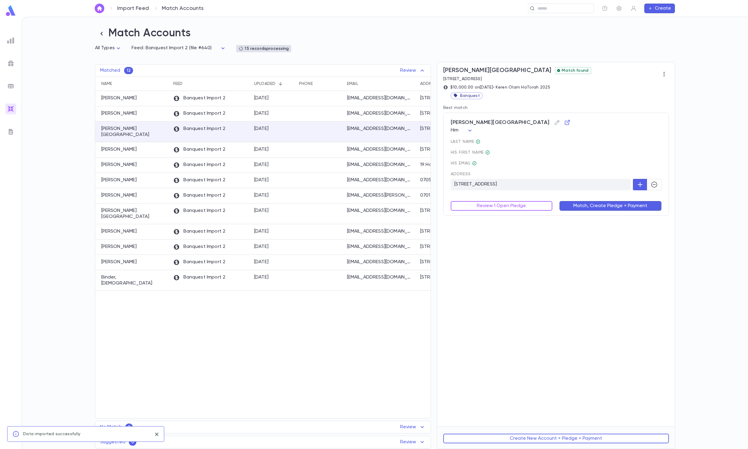
click at [662, 182] on div "Cohen, Edmound Him *** last Name His first Name His email Address 123 Main Stre…" at bounding box center [557, 163] width 226 height 103
click at [647, 182] on button "button" at bounding box center [654, 184] width 14 height 11
click at [522, 209] on button "Review 1 Open Pledge" at bounding box center [502, 206] width 102 height 10
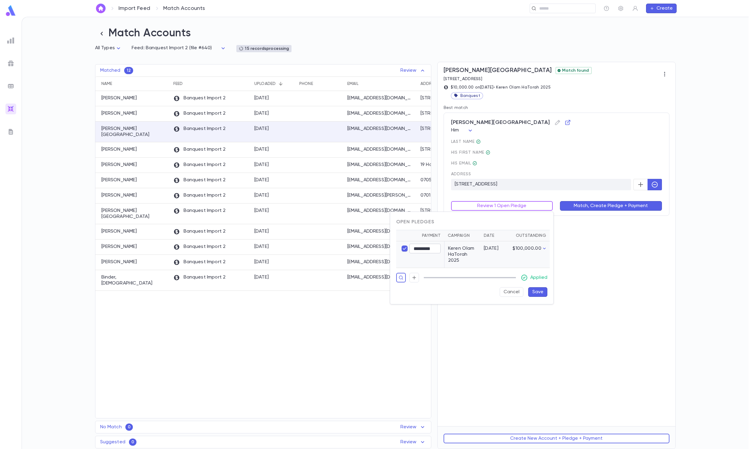
type input "*********"
click at [536, 297] on button "Save" at bounding box center [537, 292] width 19 height 10
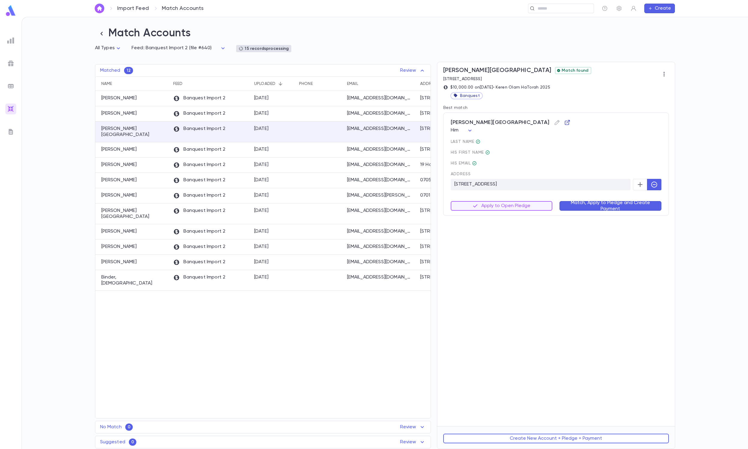
click at [565, 122] on icon "button" at bounding box center [567, 122] width 5 height 5
click at [601, 201] on button "Match, Apply to Pledge and Create Payment" at bounding box center [611, 206] width 102 height 10
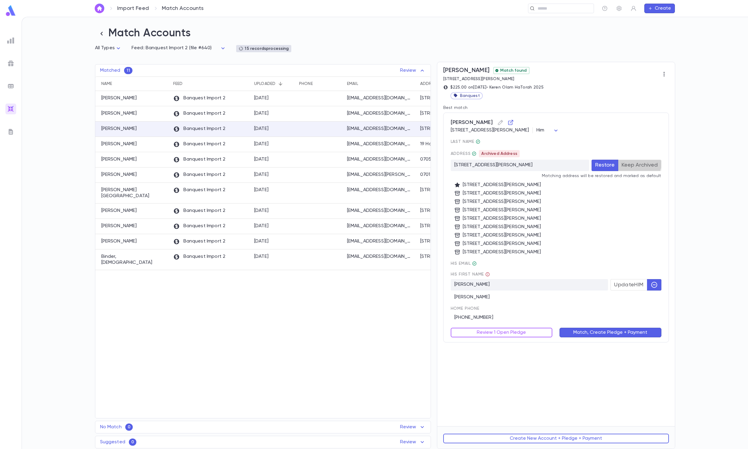
click at [639, 165] on button "Keep Archived" at bounding box center [639, 165] width 43 height 11
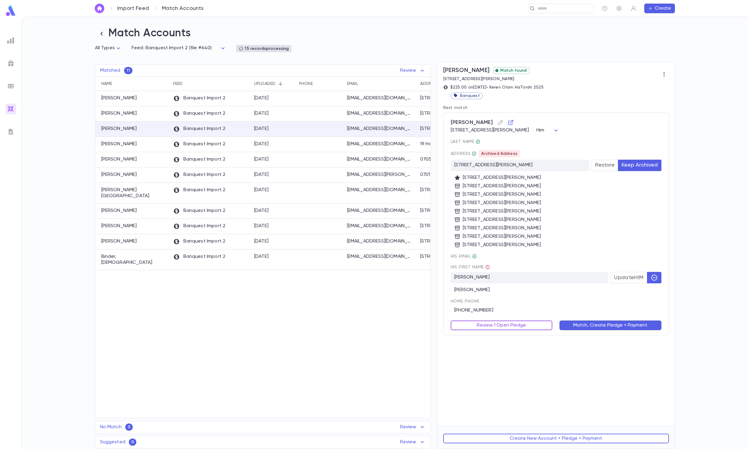
click at [498, 329] on button "Review 1 Open Pledge" at bounding box center [502, 325] width 102 height 10
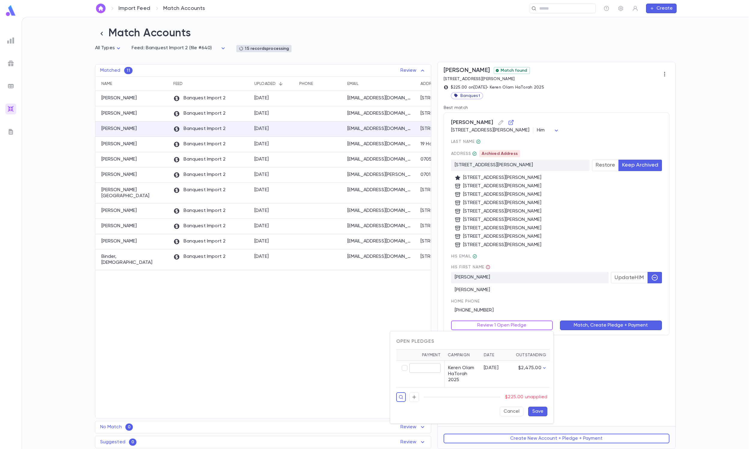
type input "******"
click at [536, 416] on button "Save" at bounding box center [537, 411] width 19 height 10
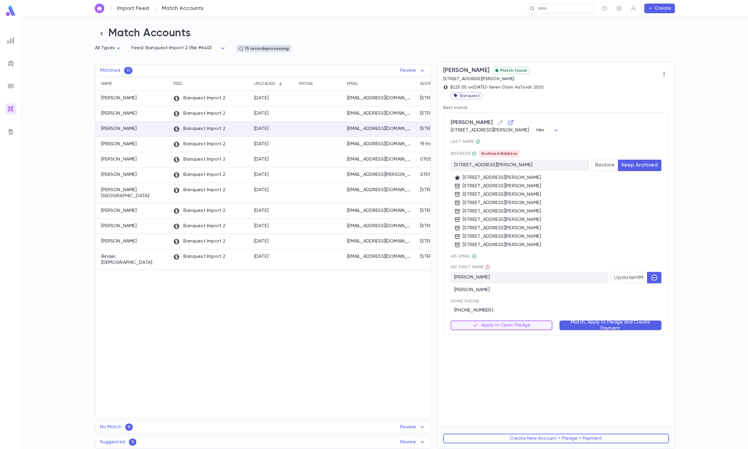
click at [591, 326] on button "Match, Apply to Pledge and Create Payment" at bounding box center [611, 325] width 102 height 10
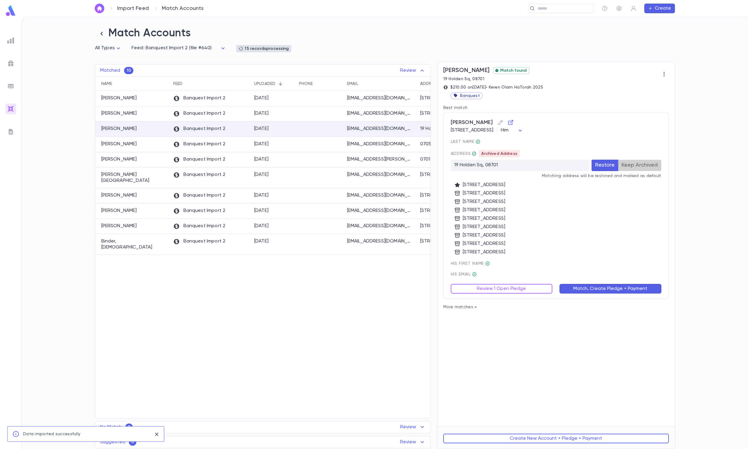
click at [646, 167] on button "Keep Archived" at bounding box center [639, 165] width 43 height 11
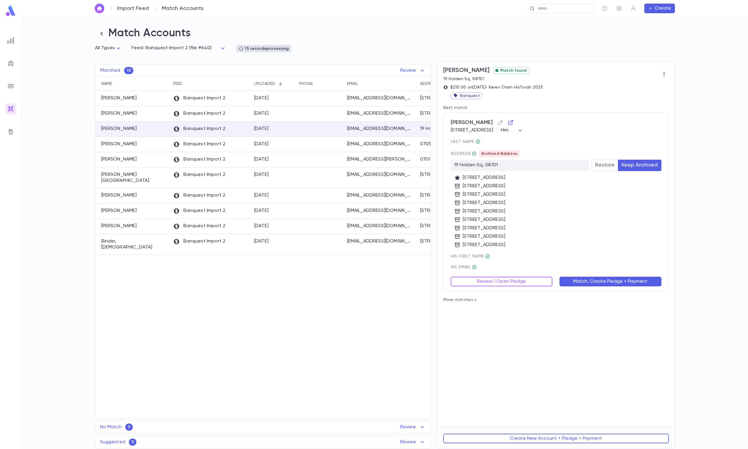
click at [510, 288] on div "Cohen, Nosson 19 Holden Sq, Lakewood NJ 08701-5828 US Him *** last Name Address…" at bounding box center [557, 201] width 226 height 179
click at [506, 286] on button "Review 1 Open Pledge" at bounding box center [502, 281] width 102 height 10
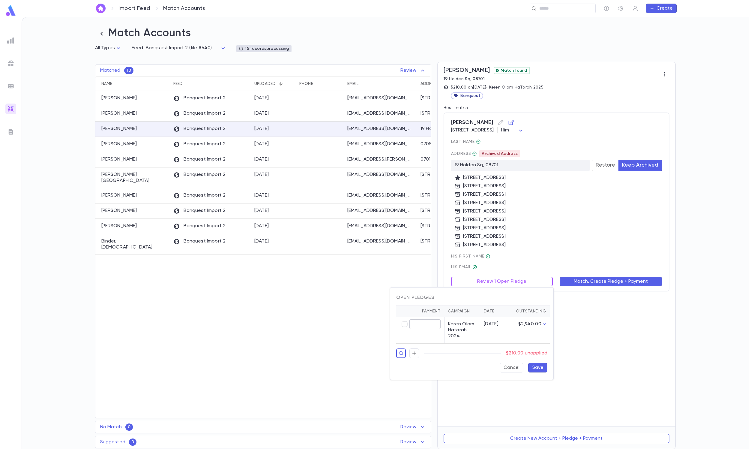
click at [410, 327] on input "text" at bounding box center [424, 323] width 31 height 9
type input "******"
click at [533, 372] on button "Save" at bounding box center [537, 368] width 19 height 10
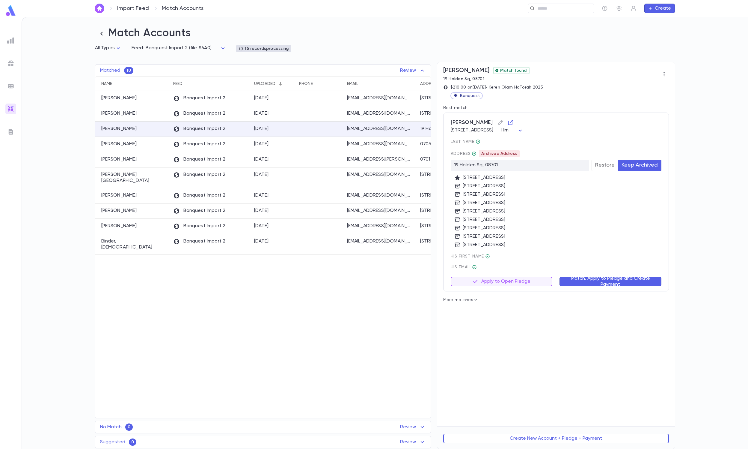
click at [596, 273] on div "Match, Apply to Pledge and Create Payment" at bounding box center [607, 277] width 109 height 17
click at [594, 276] on button "Match, Apply to Pledge and Create Payment" at bounding box center [611, 281] width 102 height 10
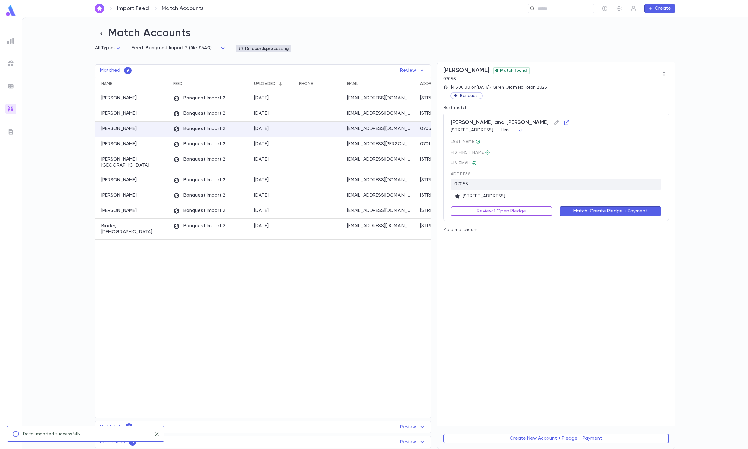
click at [493, 210] on button "Review 1 Open Pledge" at bounding box center [502, 211] width 102 height 10
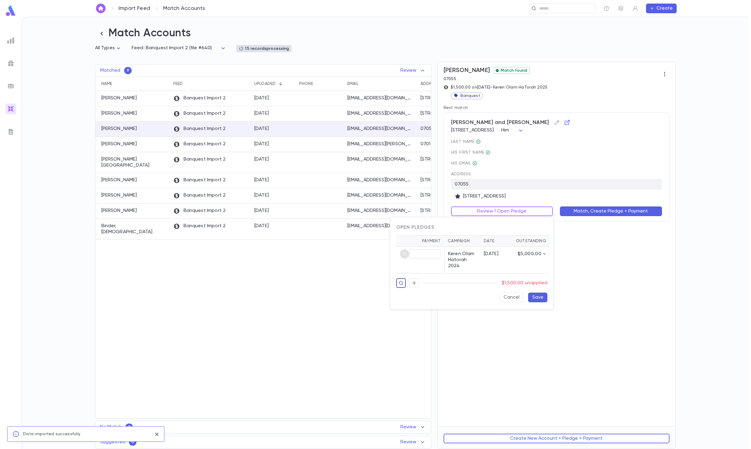
type input "********"
click at [541, 302] on button "Save" at bounding box center [537, 297] width 19 height 10
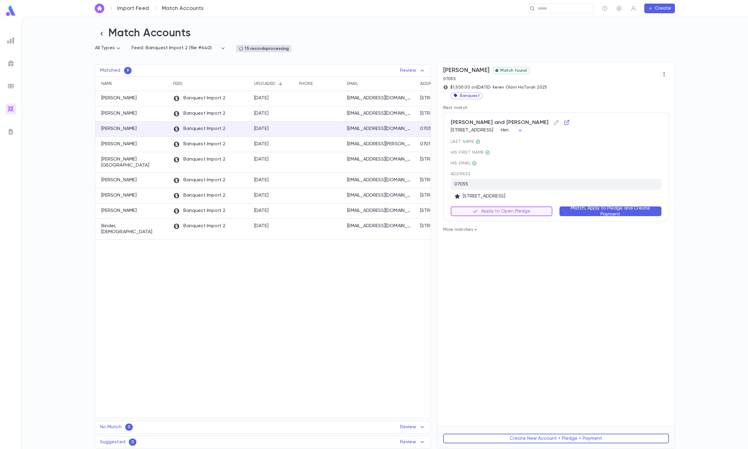
click at [593, 208] on button "Match, Apply to Pledge and Create Payment" at bounding box center [611, 211] width 102 height 10
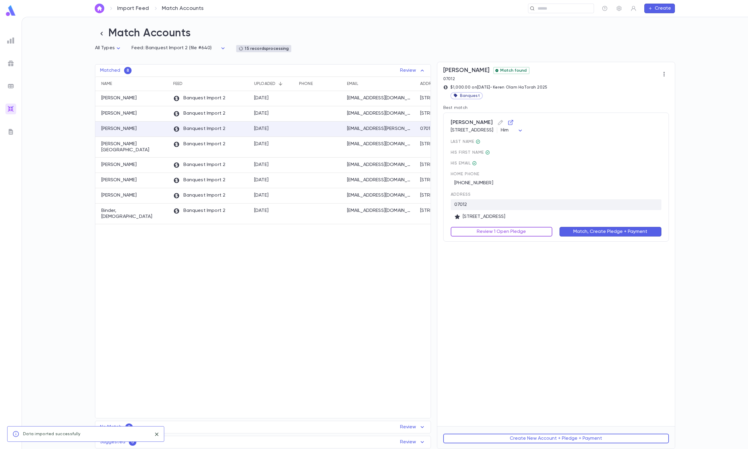
click at [503, 232] on button "Review 1 Open Pledge" at bounding box center [502, 232] width 102 height 10
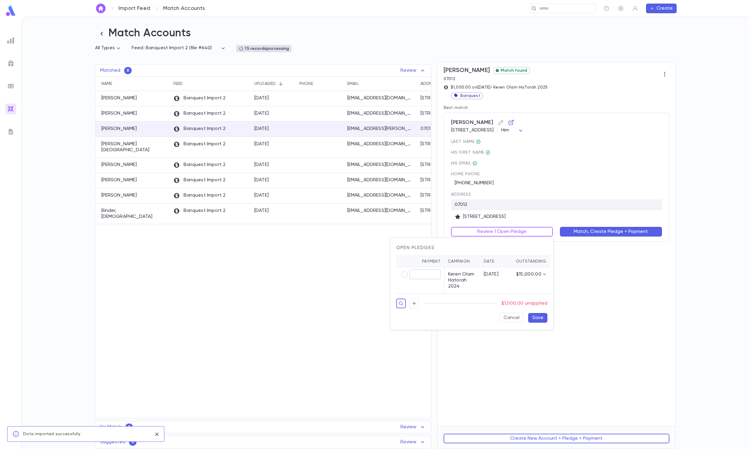
type input "********"
click at [535, 321] on button "Save" at bounding box center [537, 318] width 19 height 10
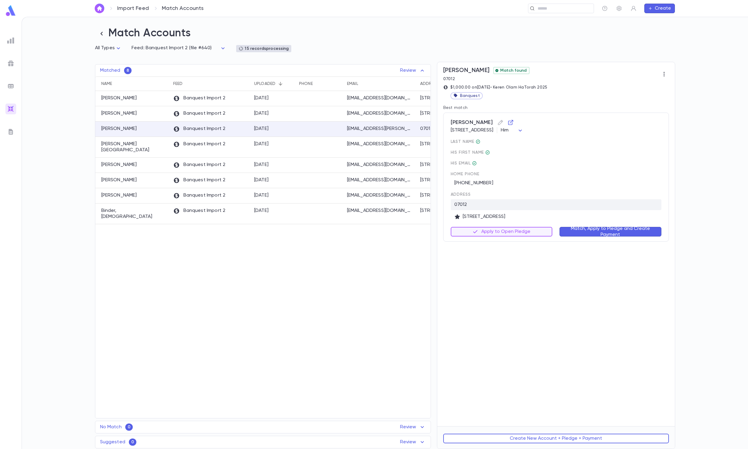
click at [581, 233] on button "Match, Apply to Pledge and Create Payment" at bounding box center [611, 232] width 102 height 10
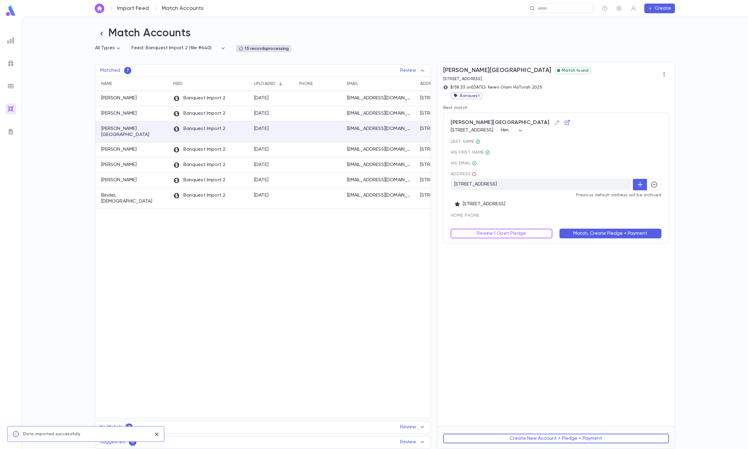
click at [662, 184] on div "Homburger, Yehoshua 8 Gainsborough Gardens, London England NW11 9BL United King…" at bounding box center [557, 177] width 226 height 131
click at [657, 184] on icon "button" at bounding box center [654, 184] width 7 height 7
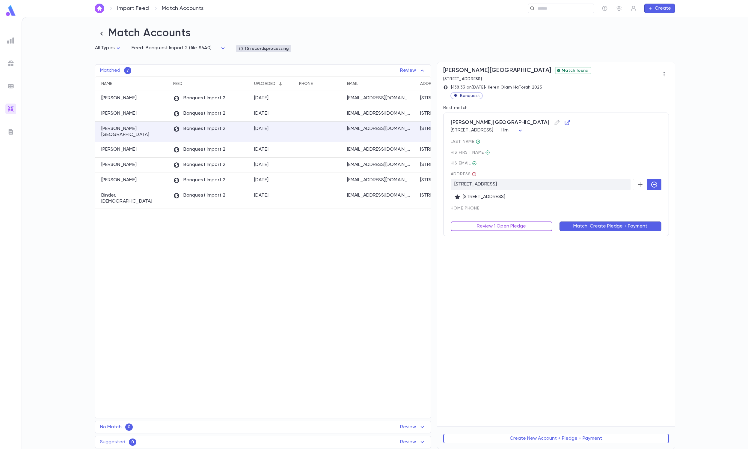
click at [516, 223] on button "Review 1 Open Pledge" at bounding box center [502, 226] width 102 height 10
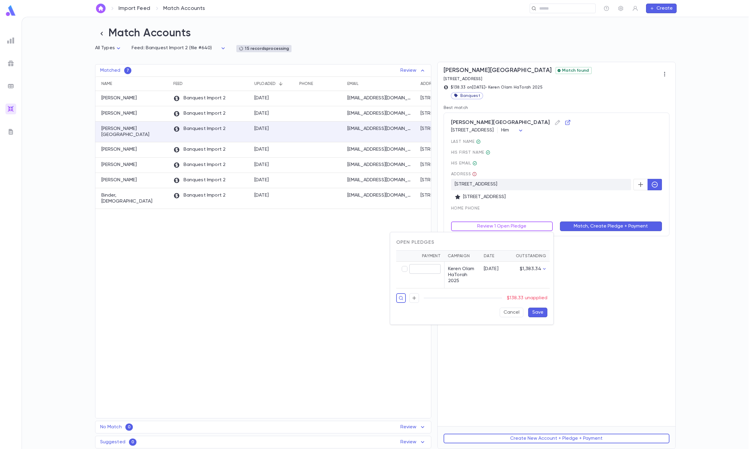
type input "******"
click at [536, 314] on div "Cancel Save" at bounding box center [469, 310] width 156 height 14
click at [542, 317] on button "Save" at bounding box center [537, 312] width 19 height 10
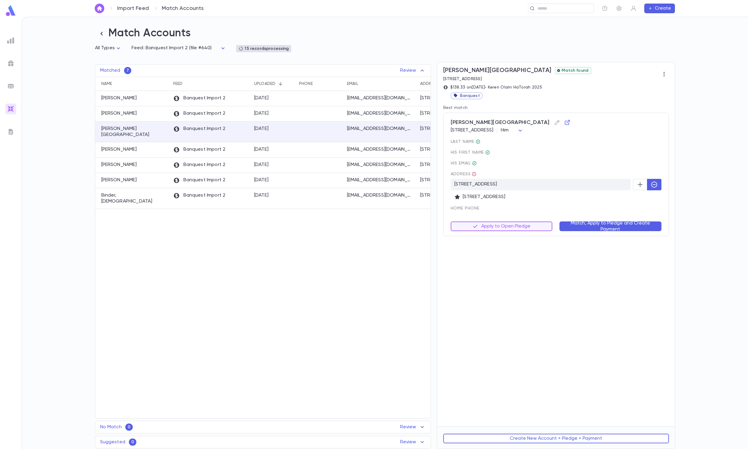
click at [575, 231] on button "Match, Apply to Pledge and Create Payment" at bounding box center [611, 226] width 102 height 10
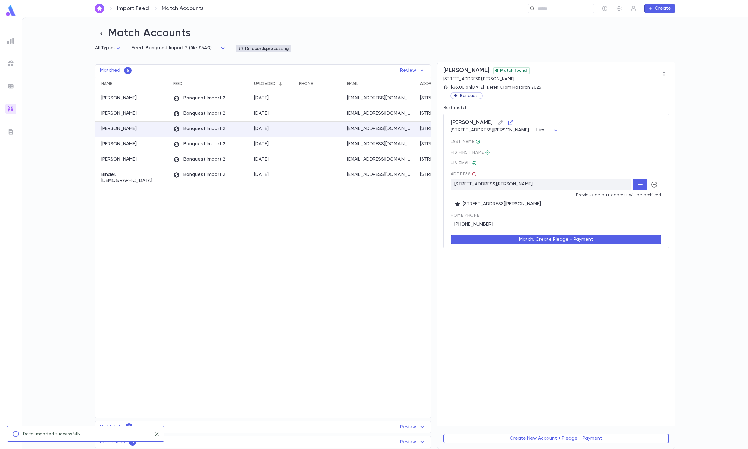
click at [656, 192] on div "Address 1358 shafto ave, 08701 Previous default address will be archived 1358 S…" at bounding box center [556, 189] width 211 height 35
click at [656, 186] on icon "button" at bounding box center [654, 184] width 7 height 7
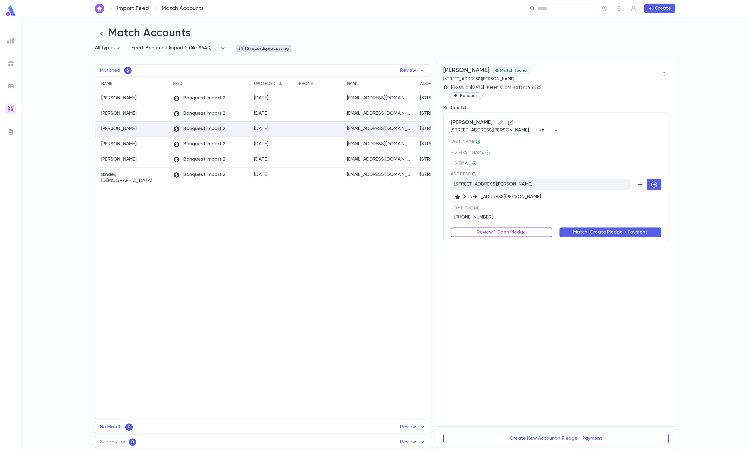
click at [492, 229] on button "Review 1 Open Pledge" at bounding box center [502, 232] width 102 height 10
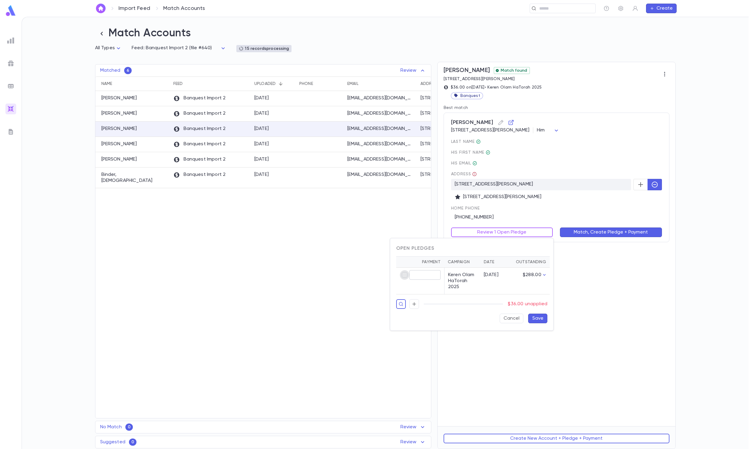
type input "*****"
click at [534, 323] on button "Save" at bounding box center [537, 318] width 19 height 10
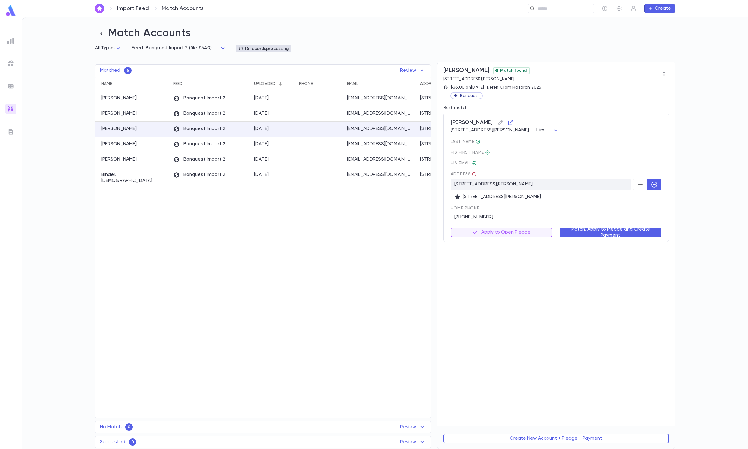
click at [579, 229] on button "Match, Apply to Pledge and Create Payment" at bounding box center [611, 232] width 102 height 10
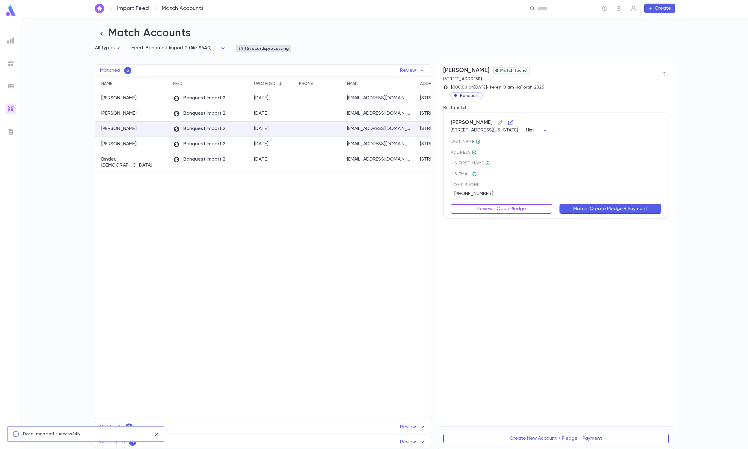
click at [526, 208] on button "Review 1 Open Pledge" at bounding box center [502, 209] width 102 height 10
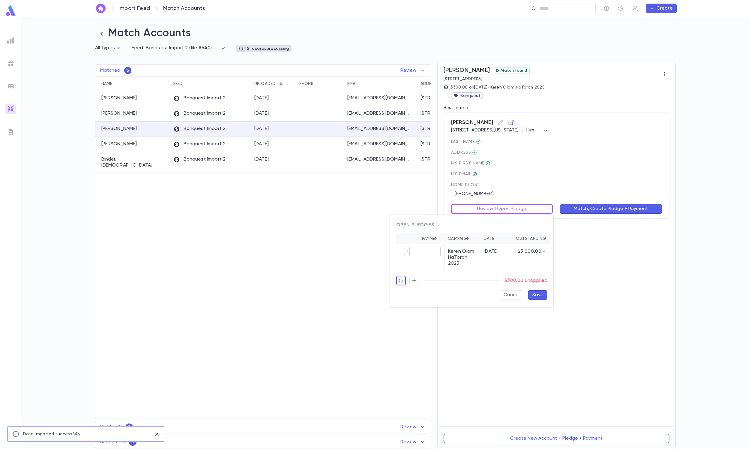
type input "******"
click at [541, 297] on button "Save" at bounding box center [537, 295] width 19 height 10
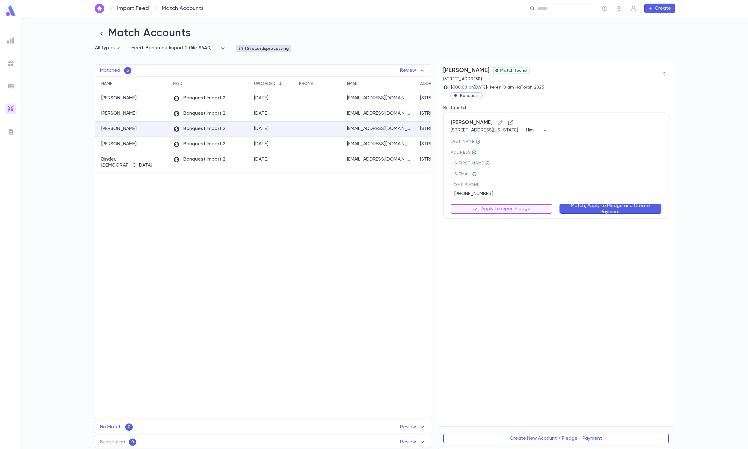
click at [597, 197] on div "Weinberger, Joshua 515 E 72nd St, New York NY 10021-4032 US Him *** last Name A…" at bounding box center [557, 165] width 226 height 106
click at [588, 205] on button "Match, Apply to Pledge and Create Payment" at bounding box center [611, 209] width 102 height 10
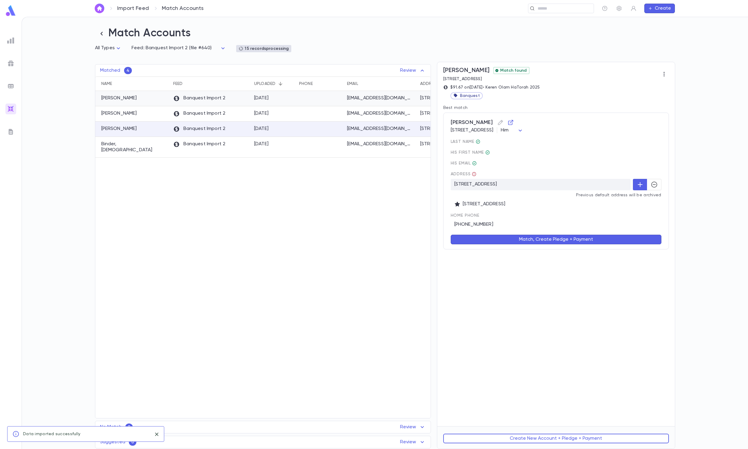
click at [323, 100] on div at bounding box center [320, 98] width 48 height 15
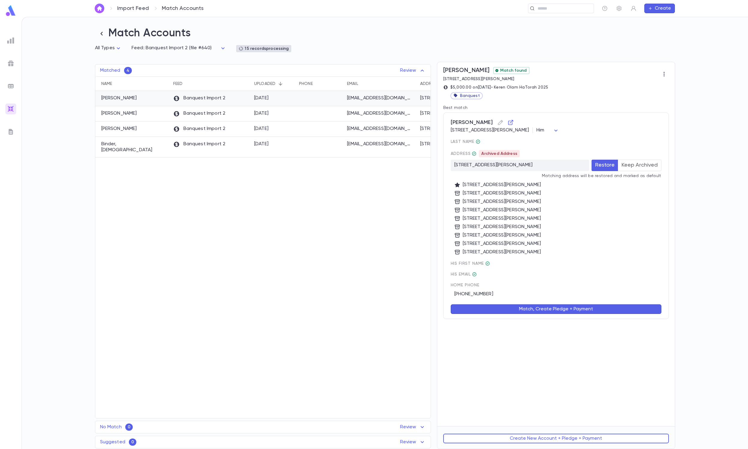
click at [323, 100] on div at bounding box center [320, 98] width 48 height 15
click at [644, 165] on button "Keep Archived" at bounding box center [639, 165] width 43 height 11
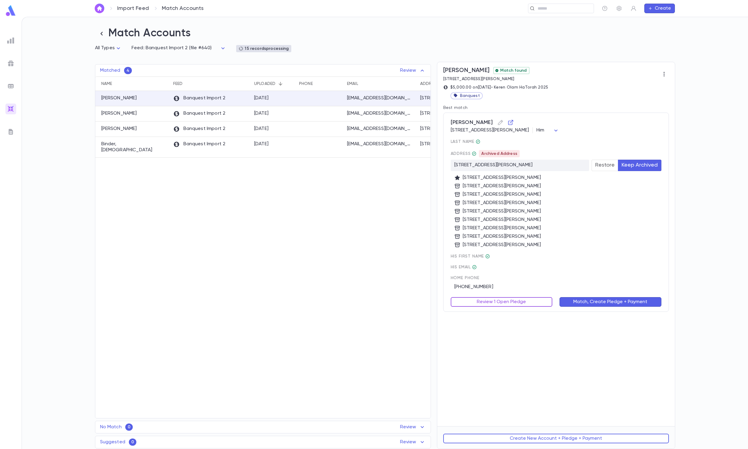
click at [483, 297] on button "Review 1 Open Pledge" at bounding box center [502, 302] width 102 height 10
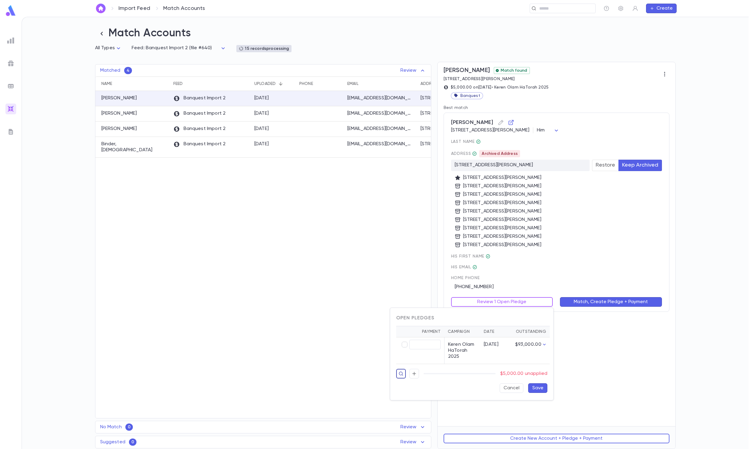
type input "********"
click at [537, 393] on button "Save" at bounding box center [537, 388] width 19 height 10
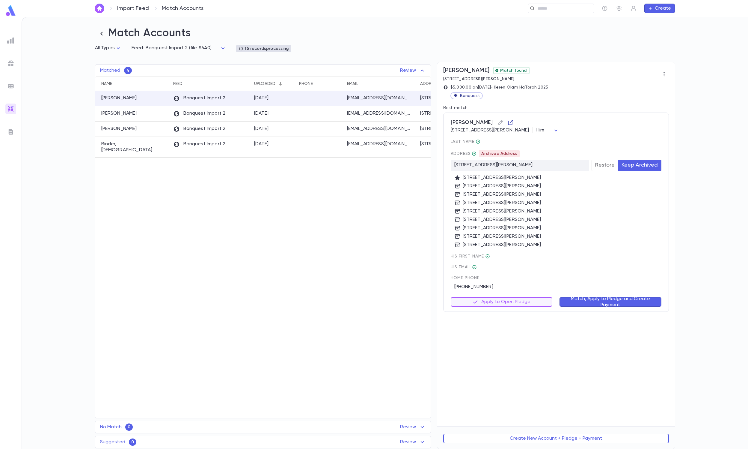
click at [509, 121] on icon "button" at bounding box center [511, 122] width 6 height 6
click at [581, 297] on button "Match, Apply to Pledge and Create Payment" at bounding box center [611, 302] width 102 height 10
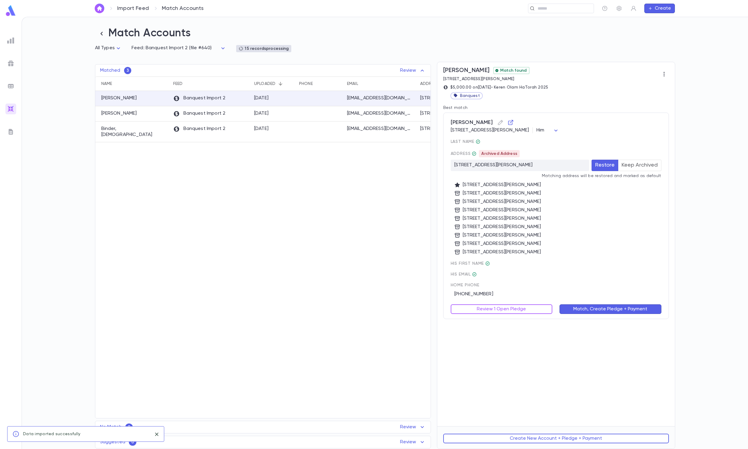
click at [650, 171] on button "Keep Archived" at bounding box center [639, 165] width 43 height 11
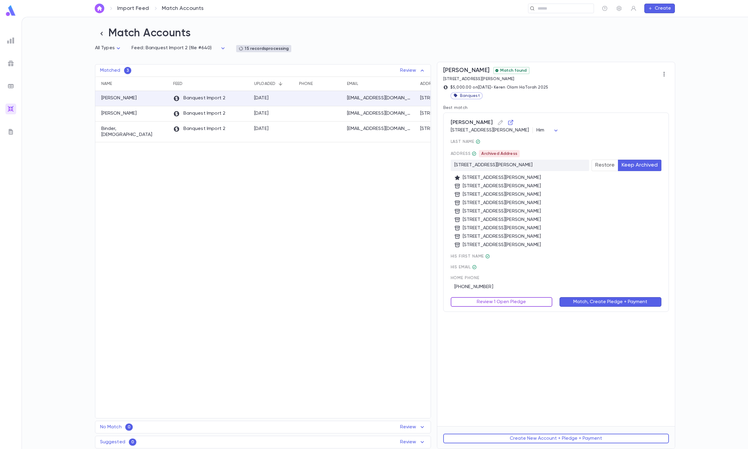
click at [510, 297] on button "Review 1 Open Pledge" at bounding box center [502, 302] width 102 height 10
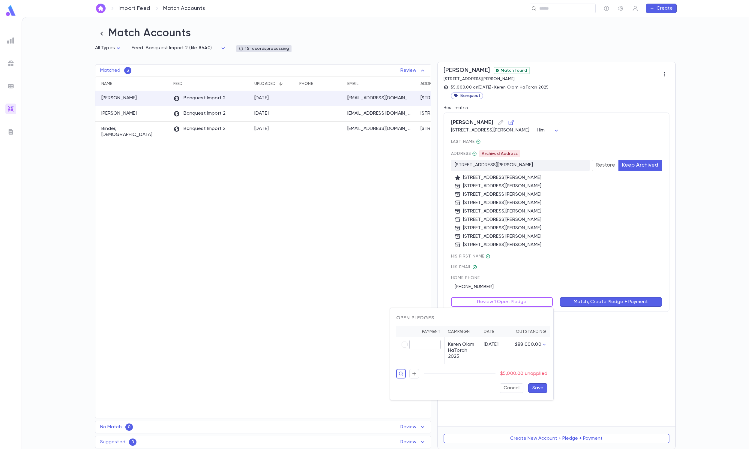
type input "********"
click at [535, 393] on button "Save" at bounding box center [537, 388] width 19 height 10
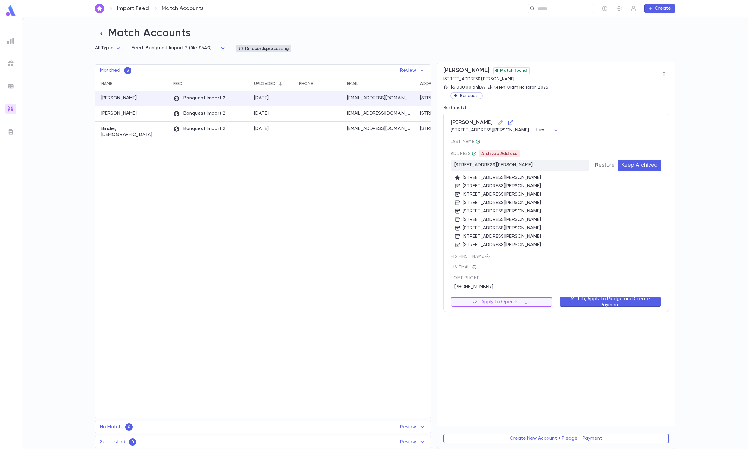
click at [581, 306] on button "Match, Apply to Pledge and Create Payment" at bounding box center [611, 302] width 102 height 10
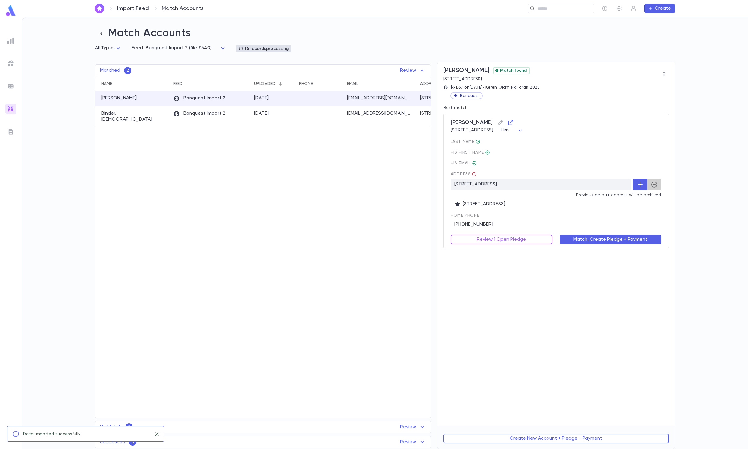
click at [651, 190] on button "button" at bounding box center [654, 184] width 14 height 11
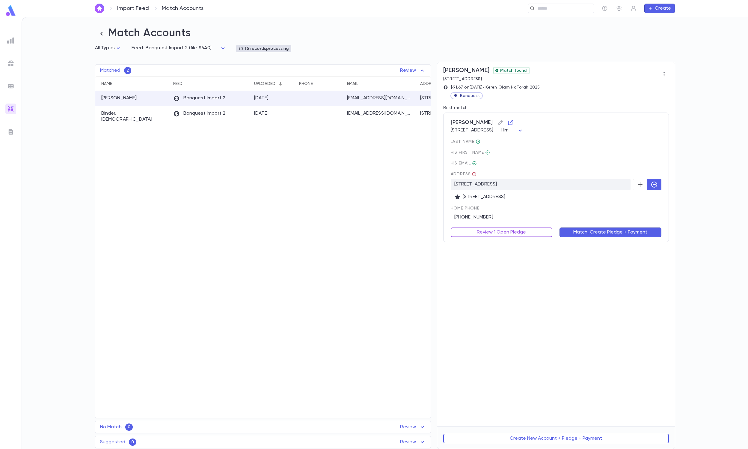
click at [500, 234] on button "Review 1 Open Pledge" at bounding box center [502, 232] width 102 height 10
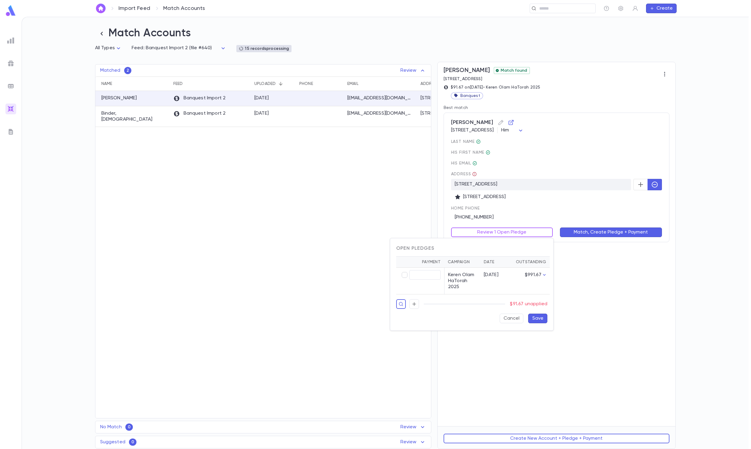
click at [399, 269] on td "​" at bounding box center [420, 280] width 48 height 27
type input "*****"
click at [543, 323] on button "Save" at bounding box center [537, 318] width 19 height 10
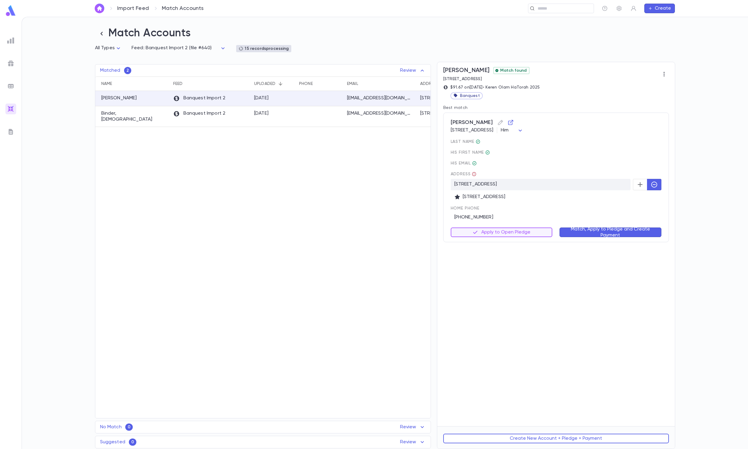
click at [585, 239] on div "Bernson, Esther 96 9th Street, Lakewood NJ 08701 United States Him *** last Nam…" at bounding box center [557, 177] width 226 height 130
click at [576, 229] on button "Match, Apply to Pledge and Create Payment" at bounding box center [611, 232] width 102 height 10
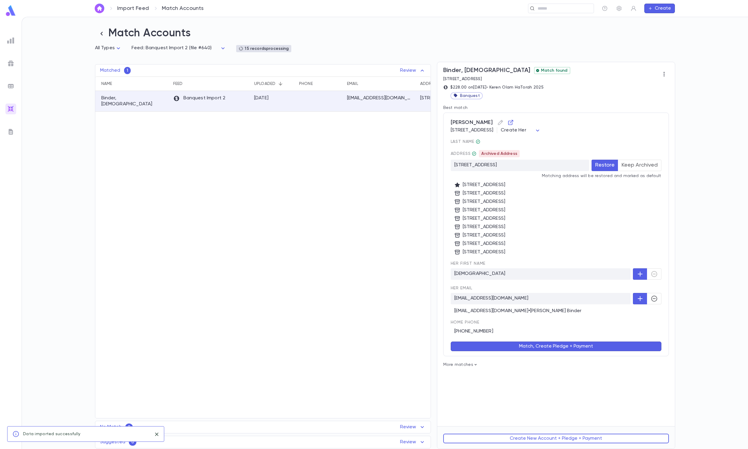
click at [638, 172] on div "Address Archived Address 45 Rockefeller Drive, 08701 Restore Keep Archived Matc…" at bounding box center [556, 202] width 211 height 105
click at [634, 165] on button "Keep Archived" at bounding box center [639, 165] width 43 height 11
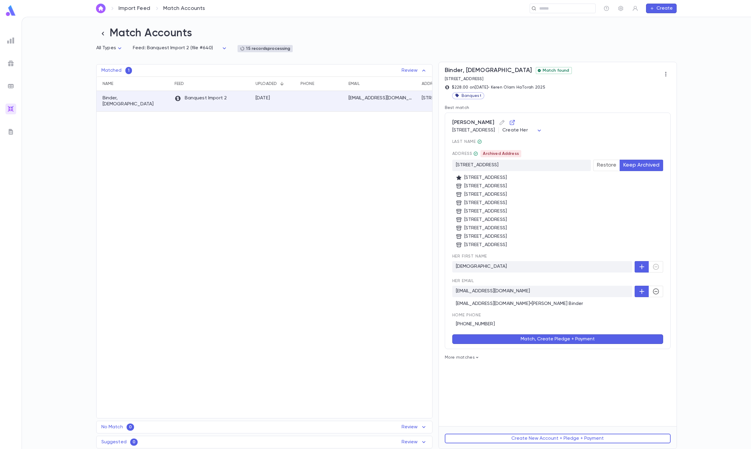
click at [600, 126] on body "Import Feed Match Accounts ​ Create Match Accounts All Types * Feed: Banquest I…" at bounding box center [375, 233] width 751 height 432
click at [595, 154] on span "Him" at bounding box center [600, 154] width 32 height 6
type input "***"
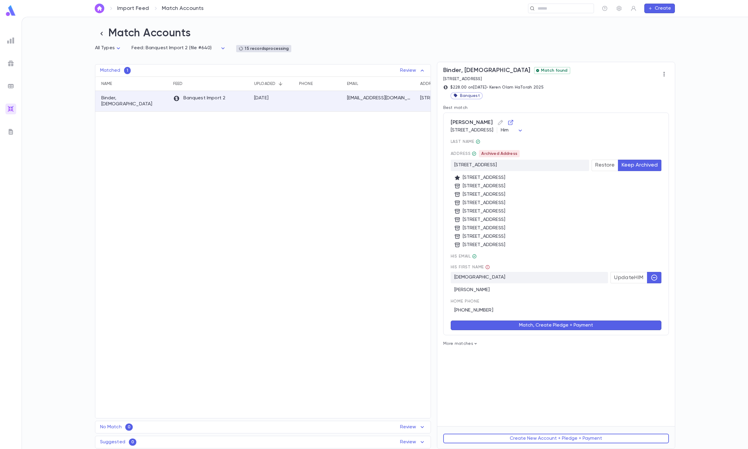
click at [507, 324] on button "Match, Create Pledge + Payment" at bounding box center [556, 325] width 211 height 10
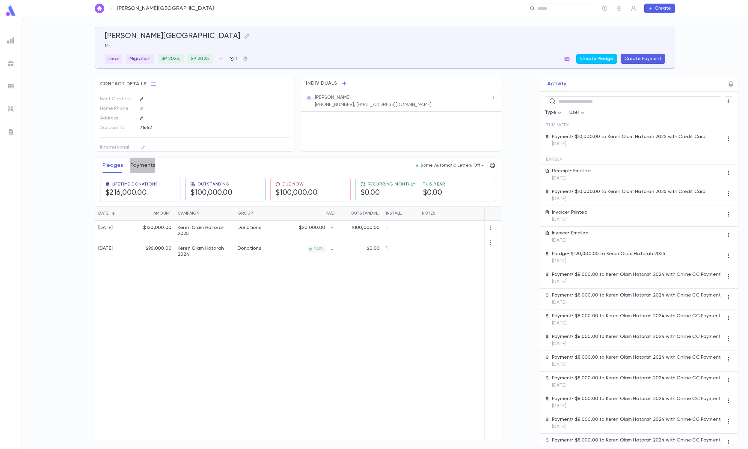
click at [144, 164] on button "Payments" at bounding box center [142, 165] width 25 height 15
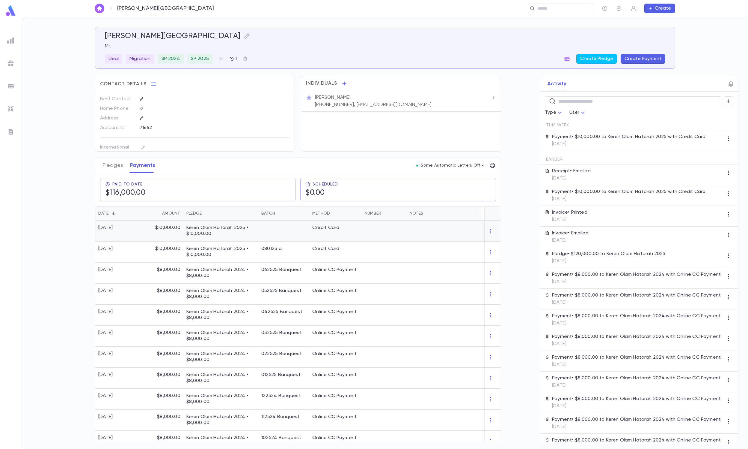
click at [248, 230] on p "Keren Olam HaTorah 2025 • $10,000.00" at bounding box center [221, 231] width 69 height 12
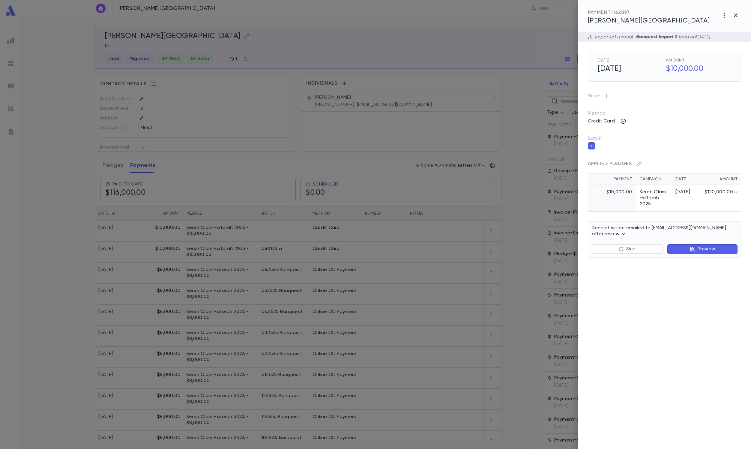
click at [320, 152] on div at bounding box center [375, 224] width 751 height 449
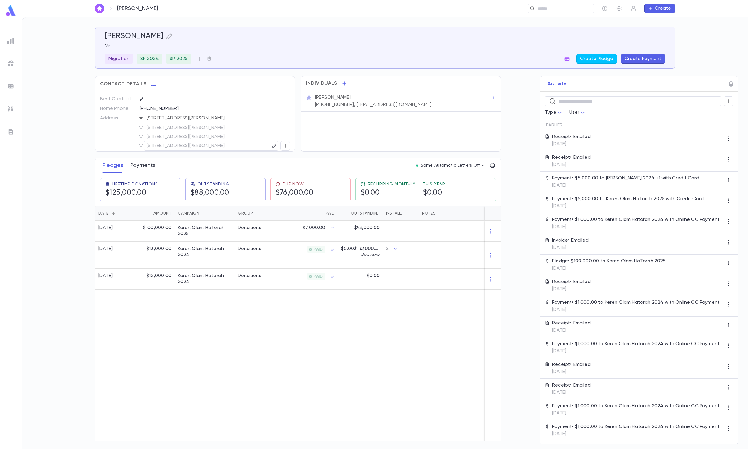
click at [149, 161] on button "Payments" at bounding box center [142, 165] width 25 height 15
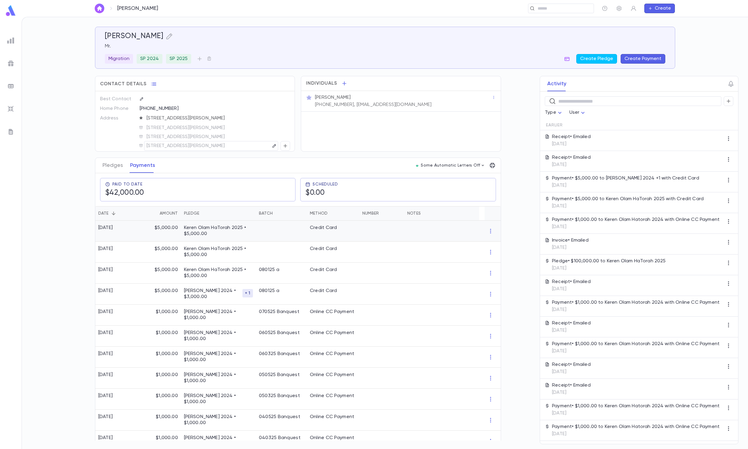
click at [196, 233] on p "Keren Olam HaTorah 2025 • $5,000.00" at bounding box center [218, 231] width 69 height 12
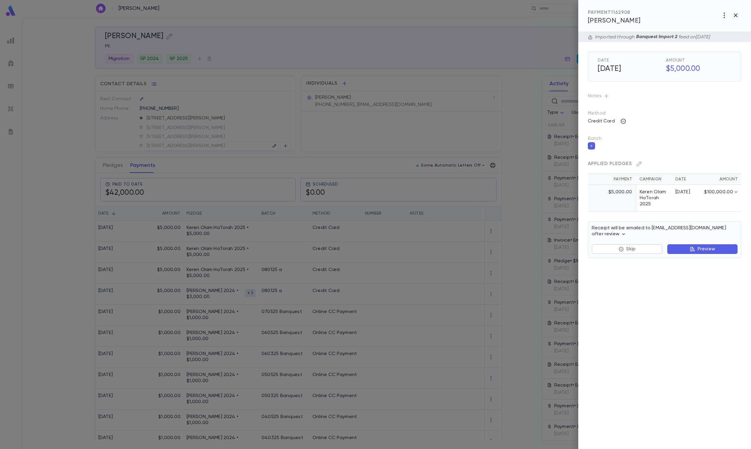
click at [378, 134] on div at bounding box center [375, 224] width 751 height 449
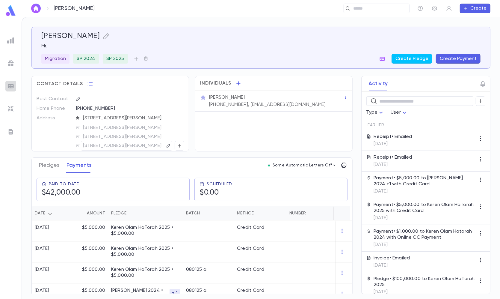
click at [11, 87] on img at bounding box center [10, 85] width 7 height 7
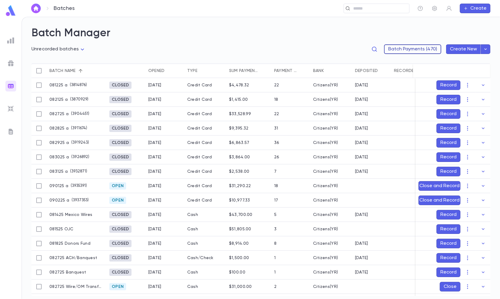
click at [404, 47] on button "Batch Payments (470)" at bounding box center [412, 49] width 57 height 10
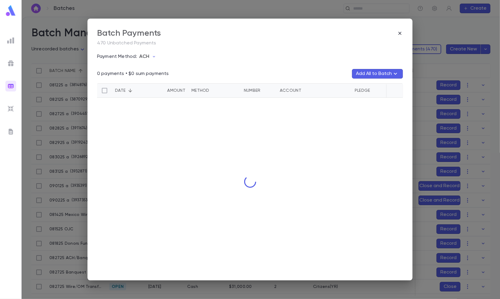
click at [144, 52] on button "ACH" at bounding box center [149, 56] width 24 height 11
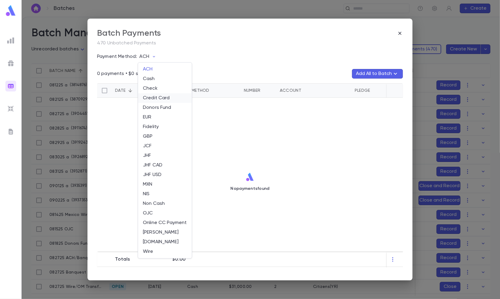
click at [157, 98] on li "Credit Card" at bounding box center [165, 98] width 54 height 10
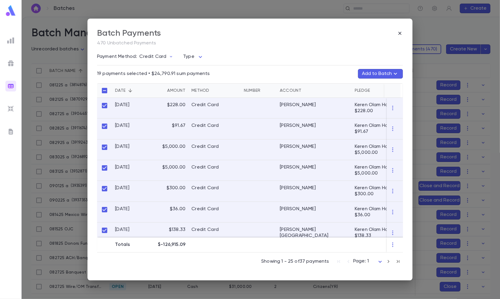
click at [368, 72] on button "Add to Batch" at bounding box center [380, 74] width 45 height 10
click at [345, 101] on p "090125 a" at bounding box center [339, 101] width 19 height 5
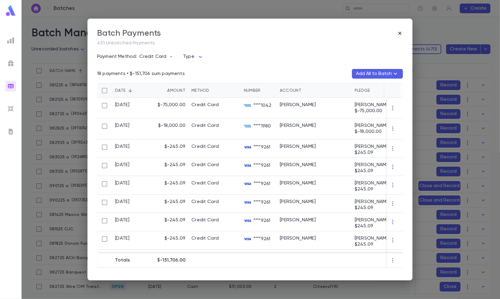
click at [400, 30] on div "Batch Payments" at bounding box center [250, 33] width 306 height 10
click at [410, 34] on div "Batch Payments 451 Unbatched Payments Payment Method: Credit Card Type ​ 18 pay…" at bounding box center [250, 150] width 325 height 262
click at [402, 34] on icon "button" at bounding box center [400, 33] width 6 height 6
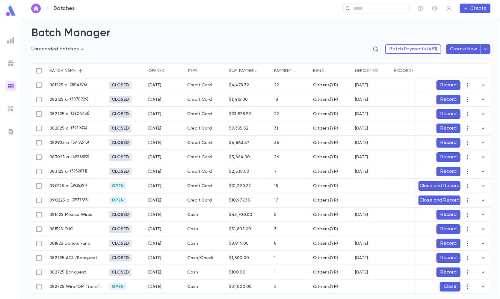
click at [70, 47] on body "**********" at bounding box center [250, 158] width 500 height 282
click at [58, 85] on ul "All batches Unrecorded batches Open batches" at bounding box center [59, 70] width 57 height 32
click at [58, 80] on span "Open batches" at bounding box center [59, 80] width 47 height 6
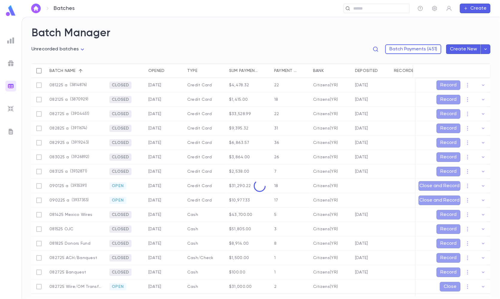
type input "****"
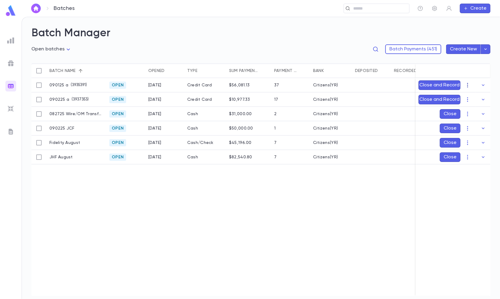
click at [466, 84] on icon "button" at bounding box center [468, 85] width 6 height 6
click at [470, 91] on ul "[PERSON_NAME] Edit Delete" at bounding box center [473, 106] width 45 height 32
click at [467, 93] on li "[PERSON_NAME]" at bounding box center [473, 97] width 45 height 10
click at [470, 123] on icon "Choose date, selected date is Sep 2, 2025" at bounding box center [471, 120] width 7 height 7
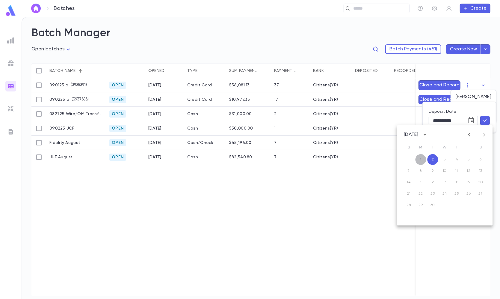
click at [423, 162] on button "1" at bounding box center [421, 159] width 11 height 11
type input "**********"
click at [487, 124] on button "button" at bounding box center [486, 121] width 10 height 10
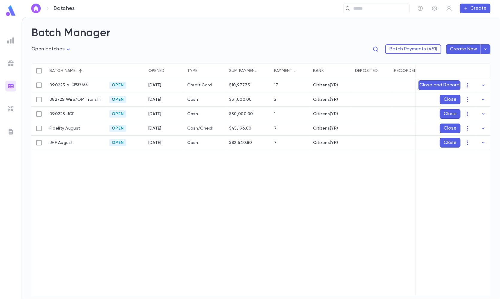
click at [15, 128] on div at bounding box center [10, 131] width 11 height 11
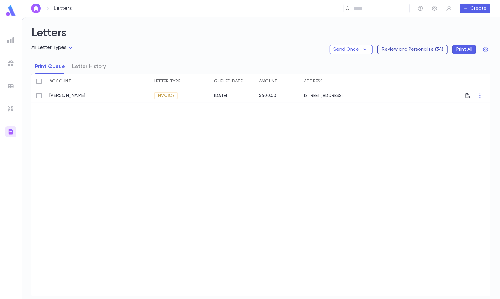
click at [413, 50] on button "Review and Personalize ( 34 )" at bounding box center [413, 50] width 70 height 10
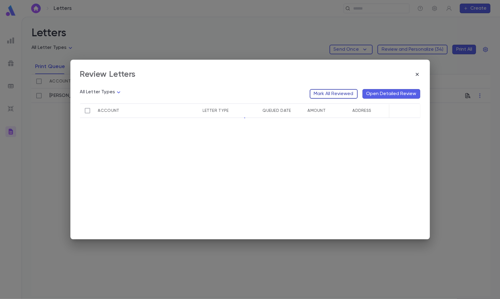
click at [334, 91] on button "Mark All Reviewed" at bounding box center [334, 94] width 48 height 10
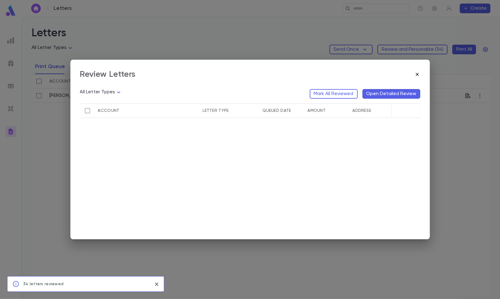
click at [418, 75] on icon "button" at bounding box center [418, 74] width 6 height 6
